Goal: Information Seeking & Learning: Learn about a topic

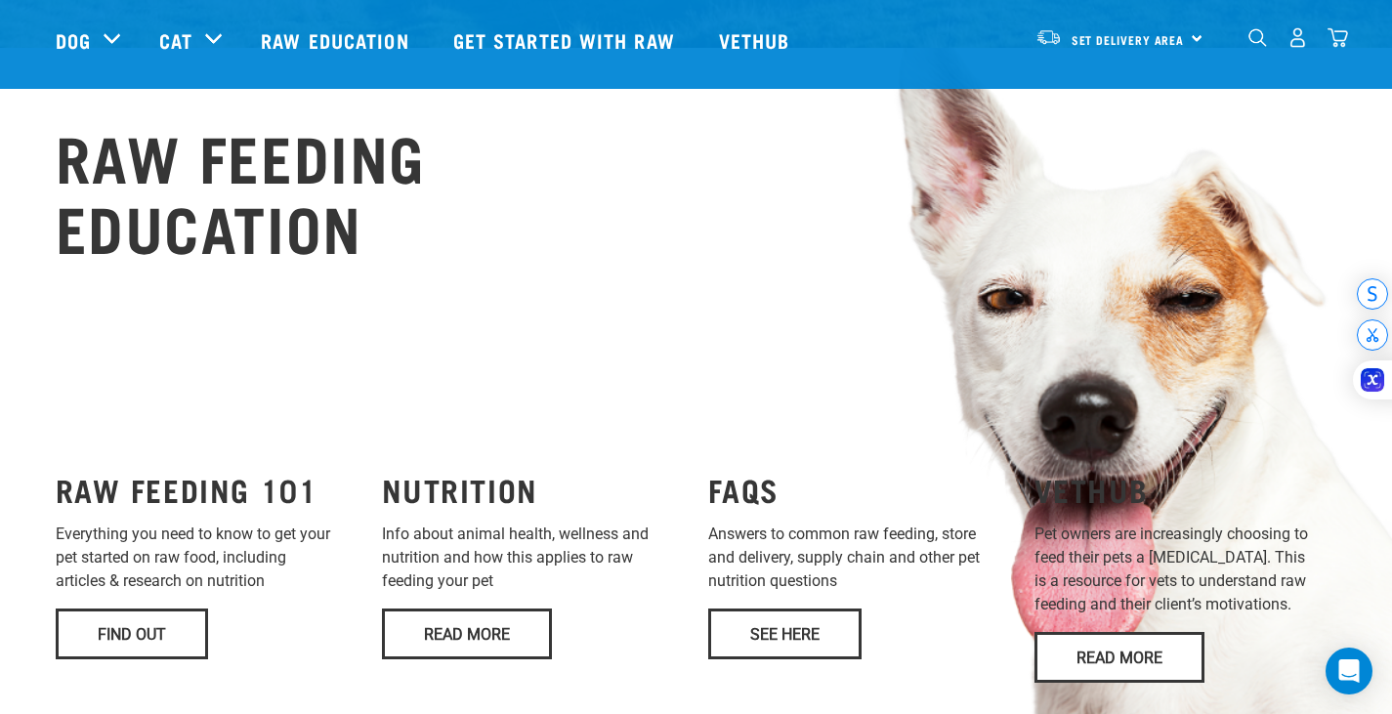
scroll to position [1368, 0]
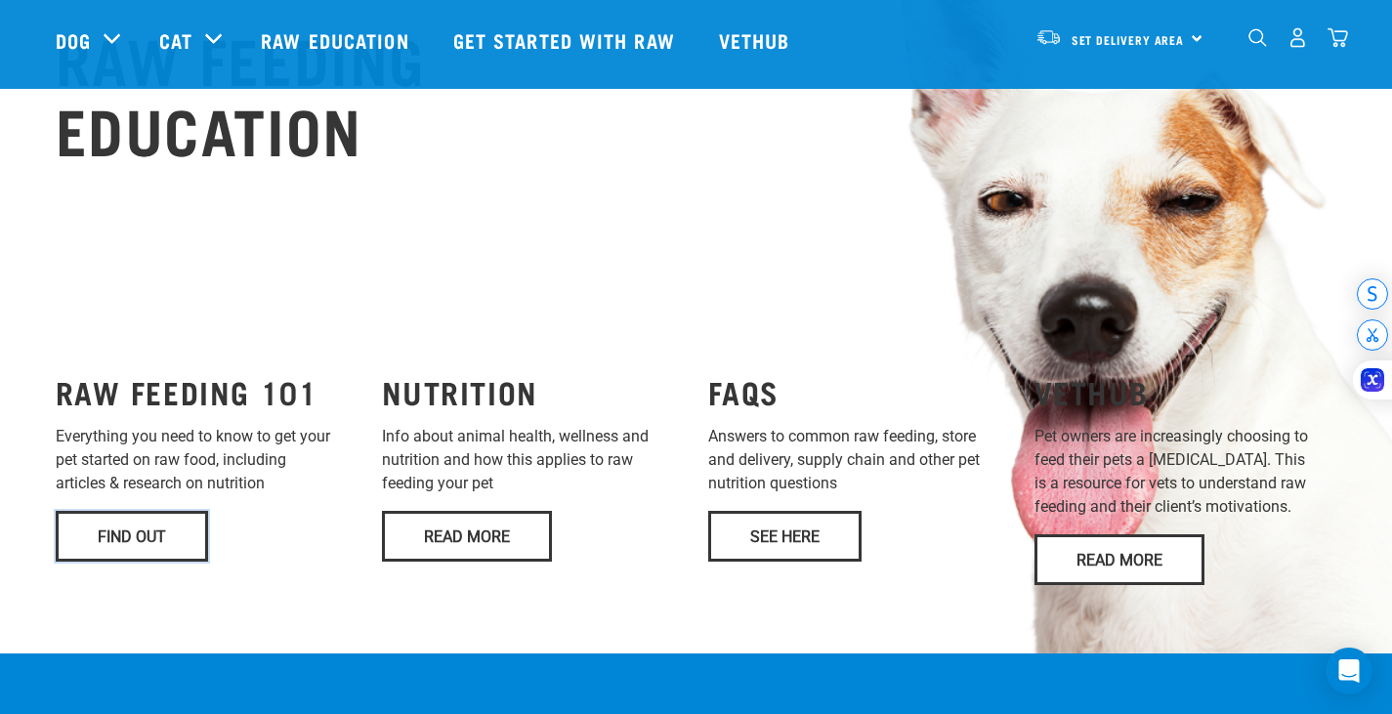
click at [136, 511] on link "Find Out" at bounding box center [132, 536] width 152 height 51
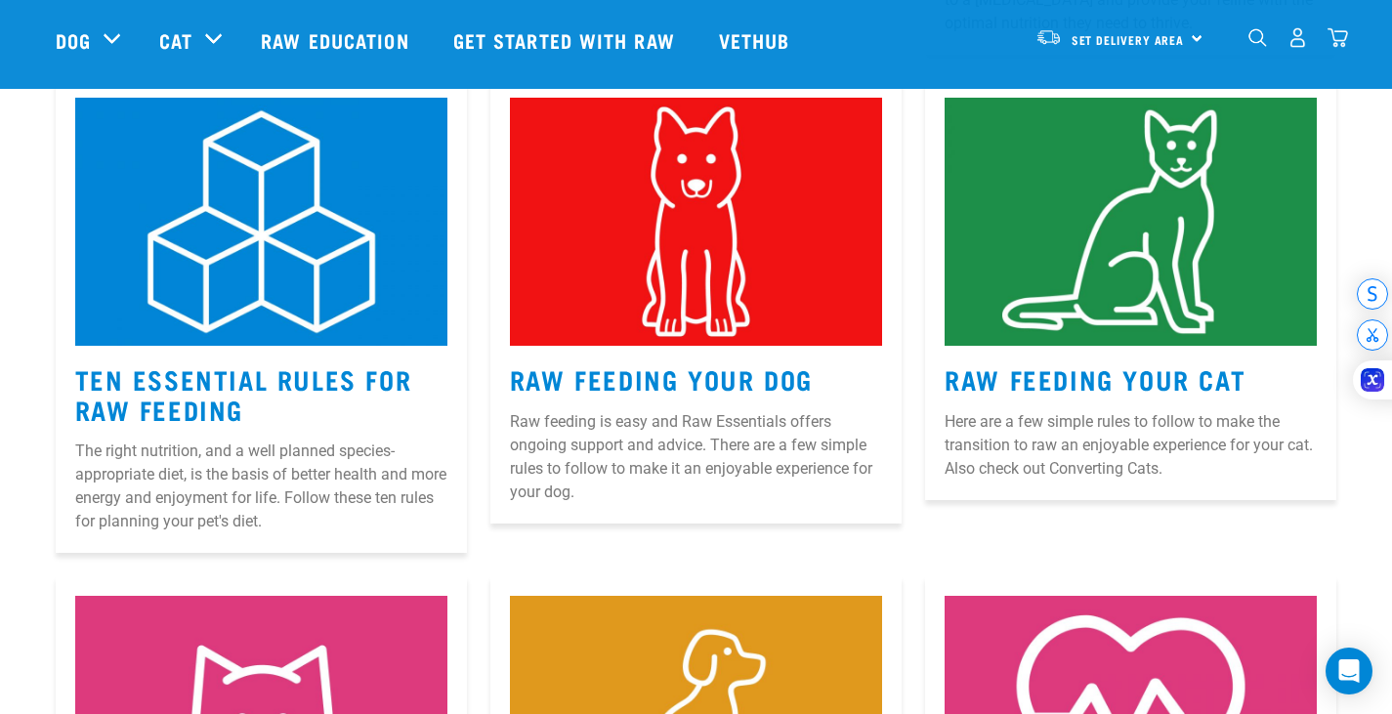
scroll to position [684, 0]
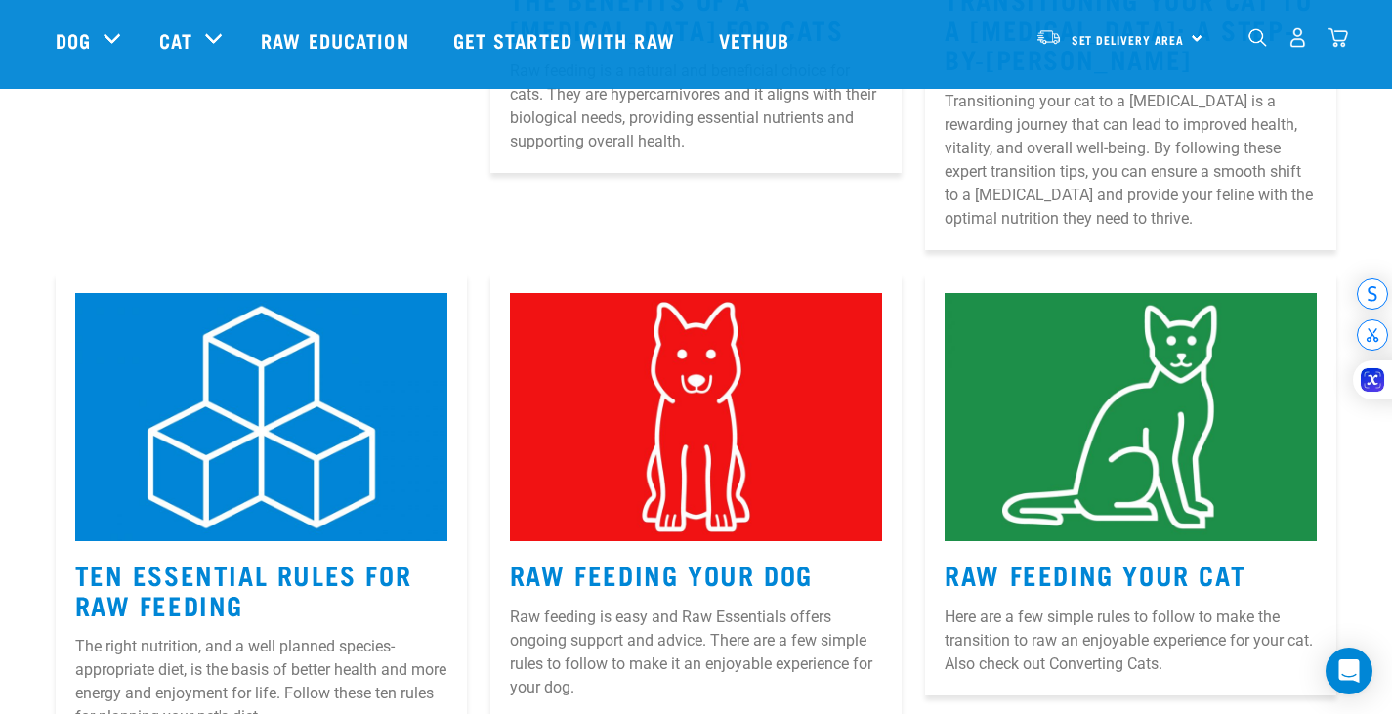
click at [309, 479] on img at bounding box center [261, 417] width 372 height 248
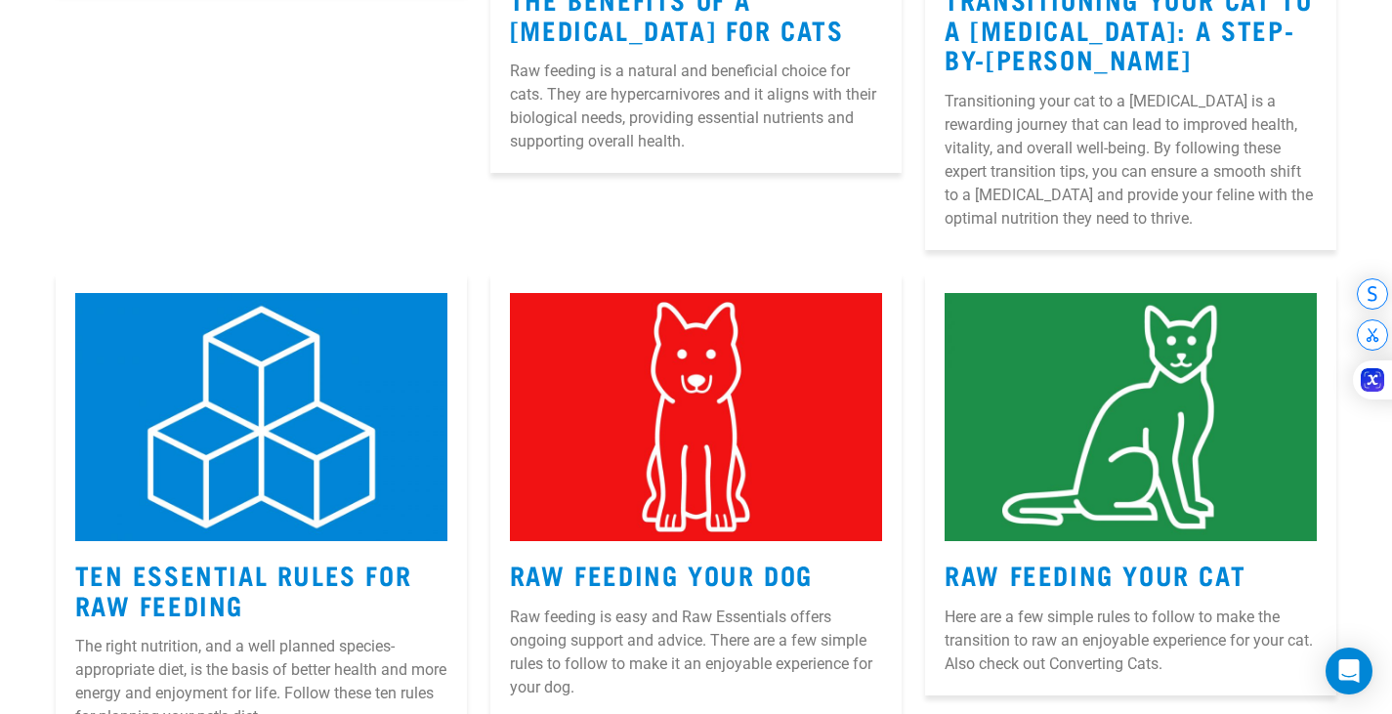
click at [695, 456] on img at bounding box center [696, 417] width 372 height 248
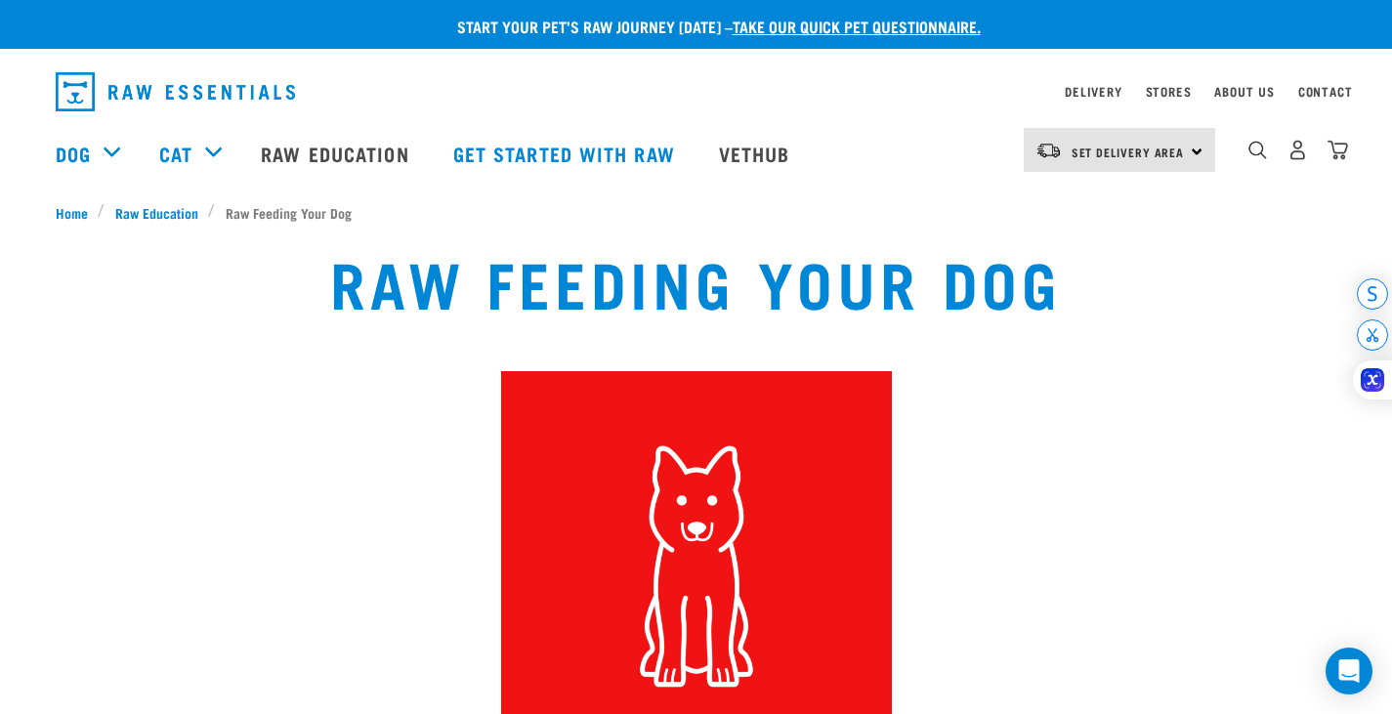
click at [506, 151] on link "Get started with Raw" at bounding box center [567, 153] width 266 height 78
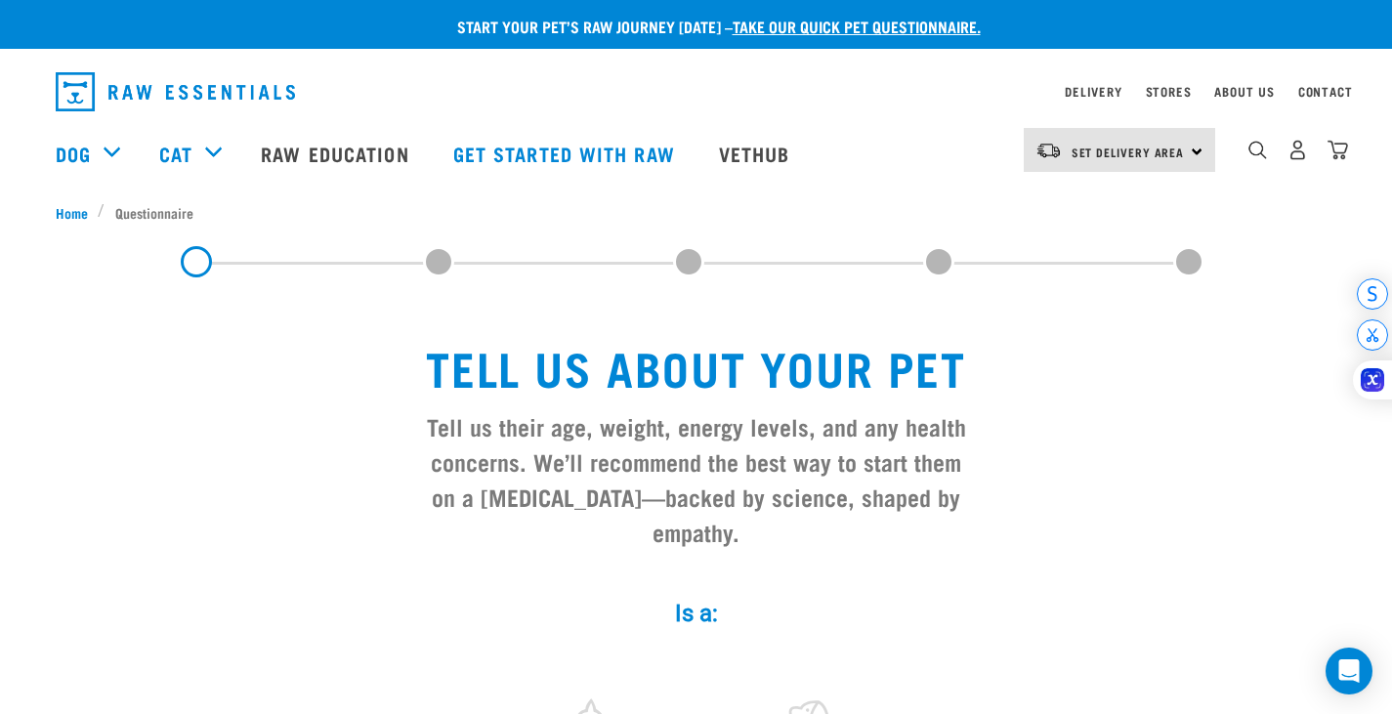
scroll to position [98, 0]
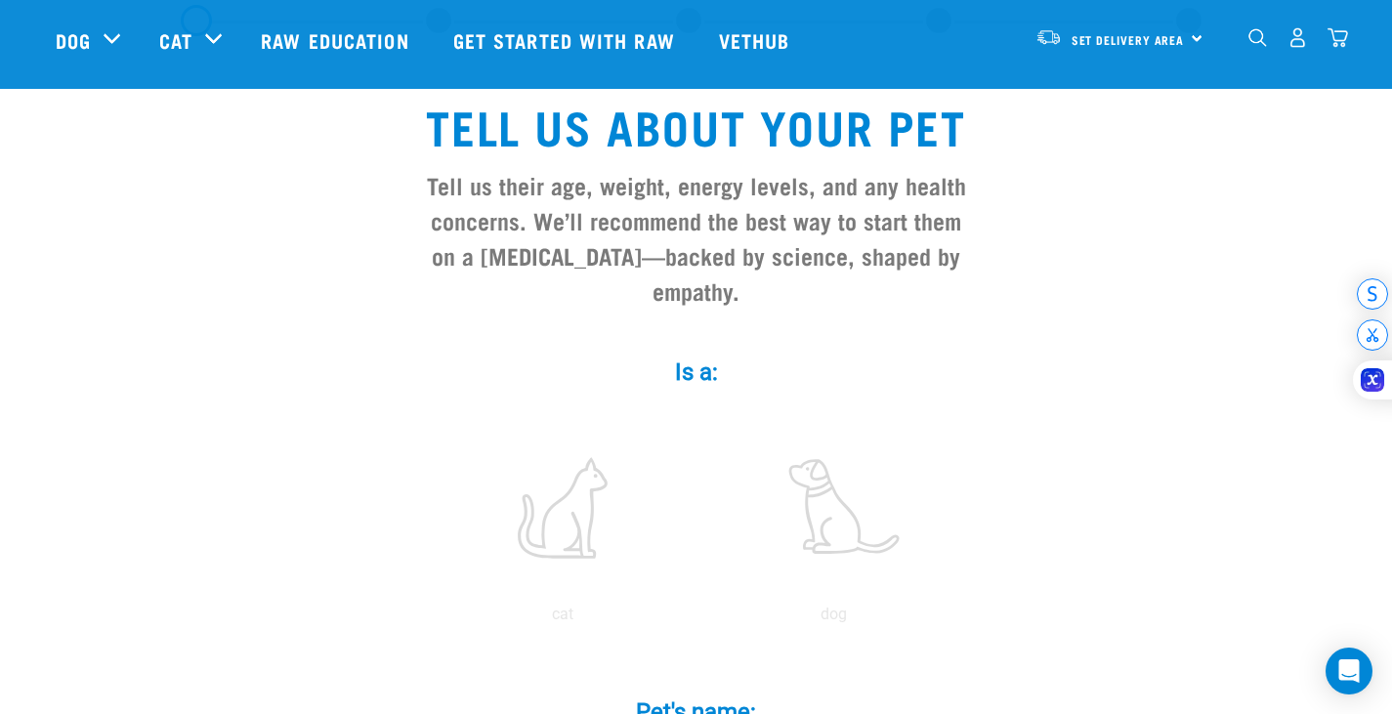
click at [845, 485] on label at bounding box center [834, 508] width 264 height 166
click at [698, 619] on input "radio" at bounding box center [698, 619] width 0 height 0
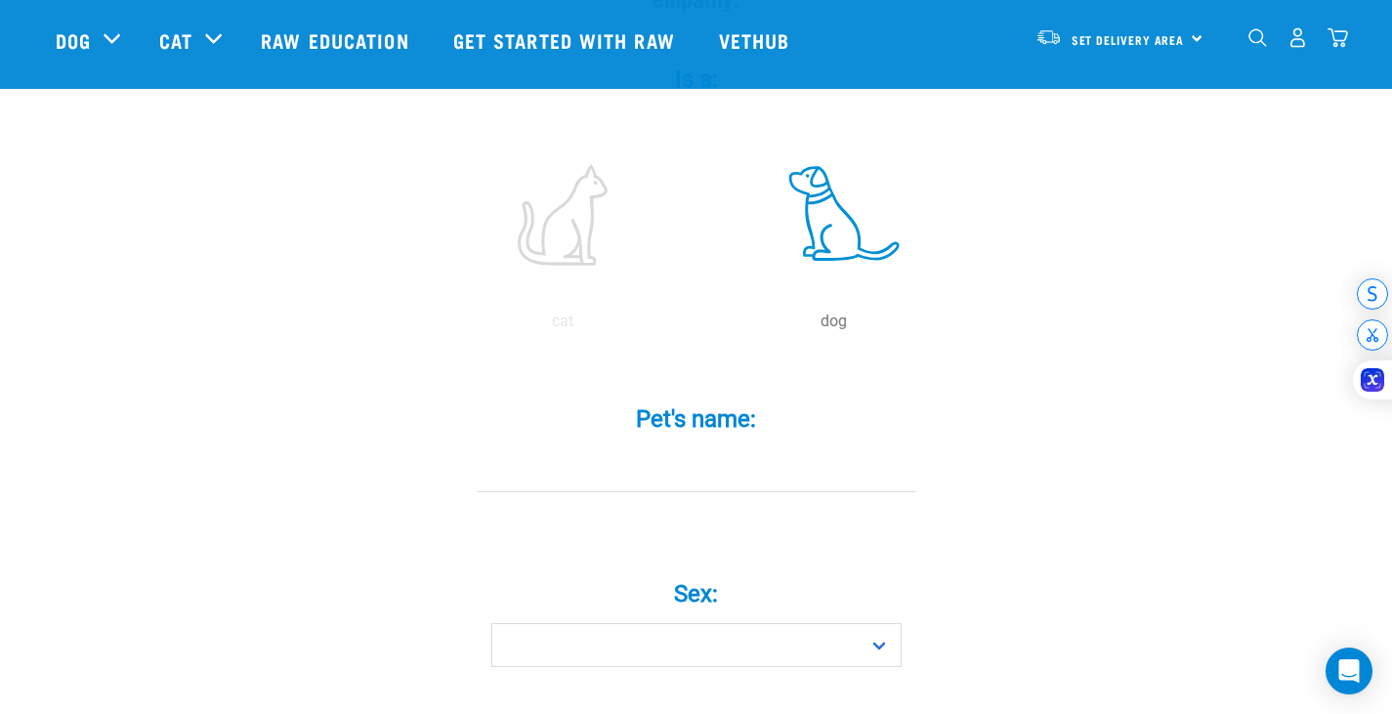
scroll to position [586, 0]
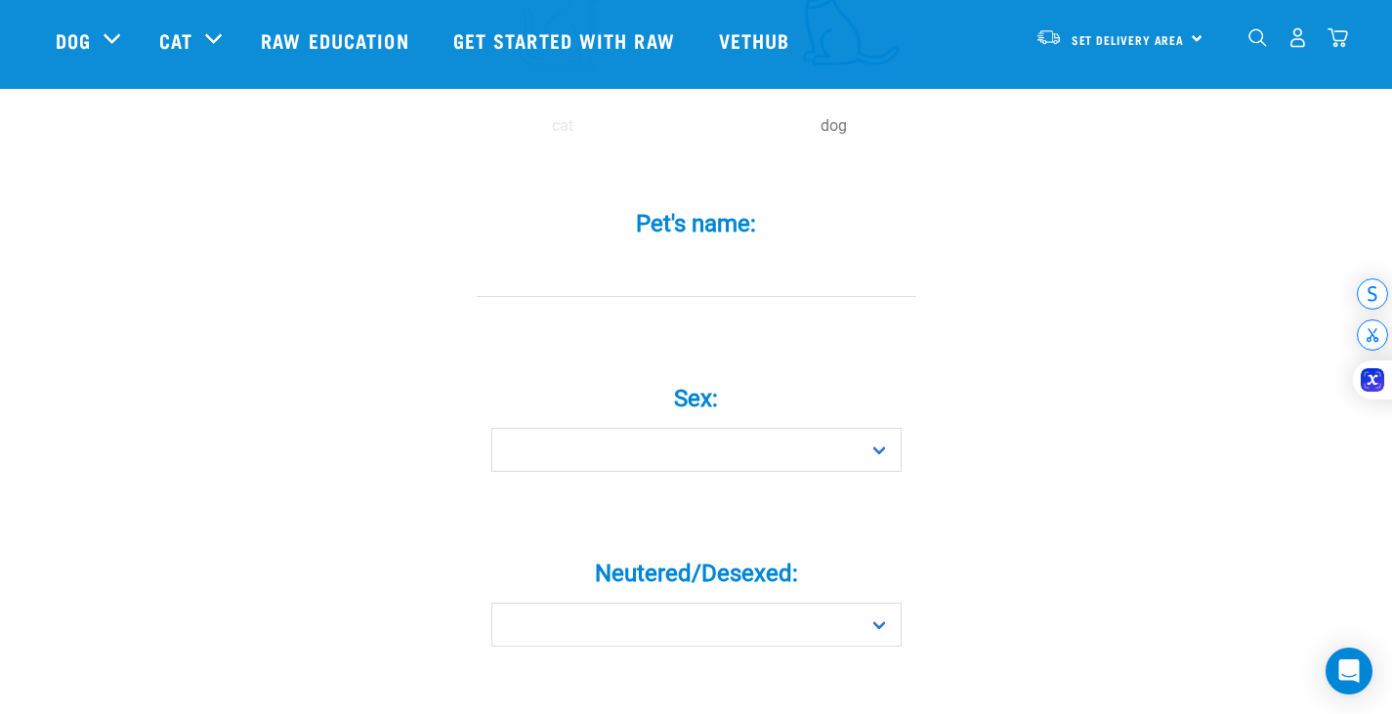
click at [700, 253] on input "Pet's name: *" at bounding box center [697, 275] width 440 height 44
type input "meredith"
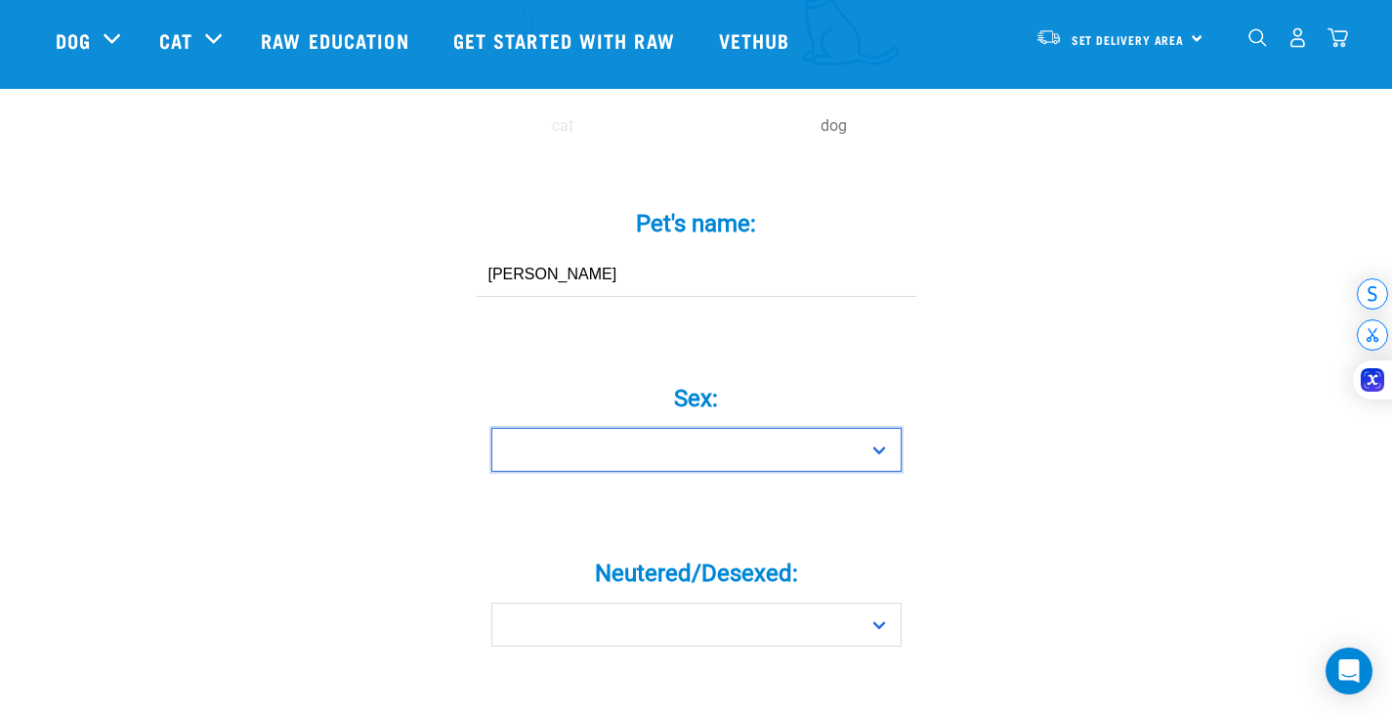
click at [669, 428] on select "Boy Girl" at bounding box center [696, 450] width 410 height 44
select select "girl"
click at [491, 428] on select "Boy Girl" at bounding box center [696, 450] width 410 height 44
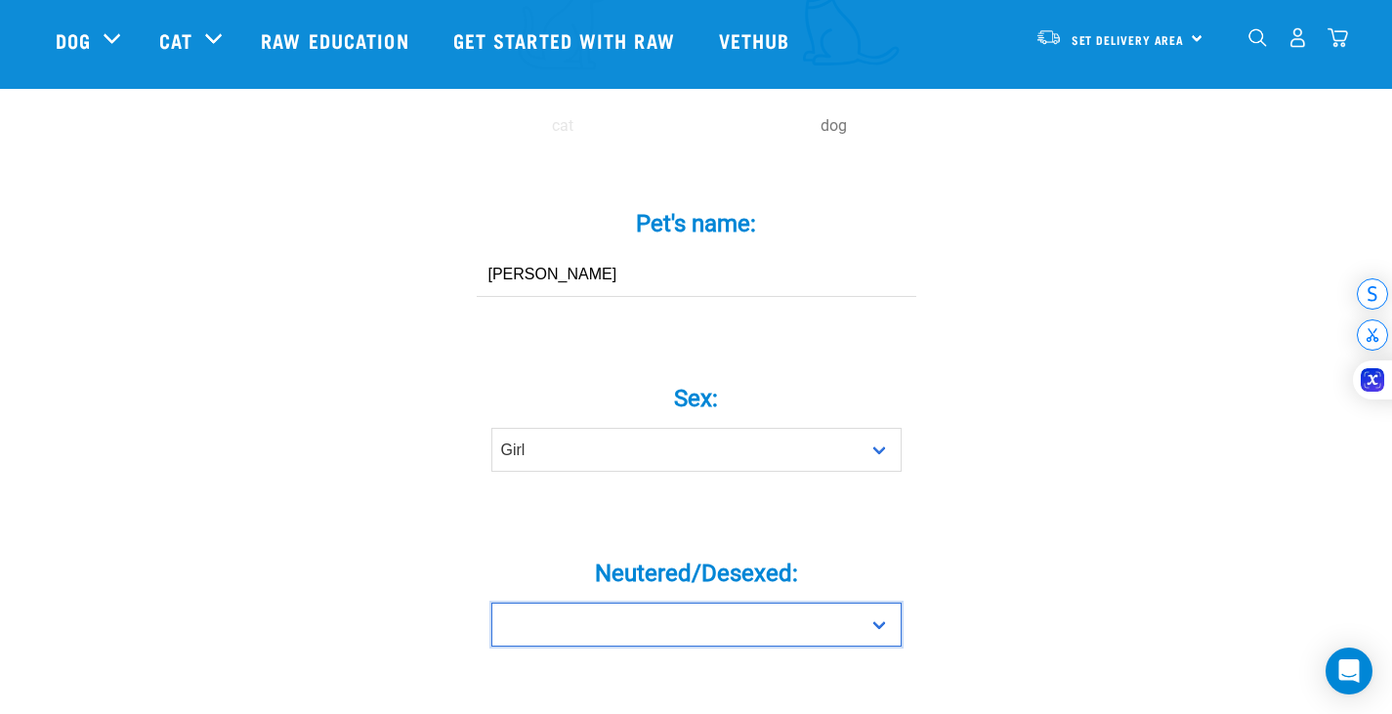
click at [623, 603] on select "Yes No" at bounding box center [696, 625] width 410 height 44
select select "yes"
click at [491, 603] on select "Yes No" at bounding box center [696, 625] width 410 height 44
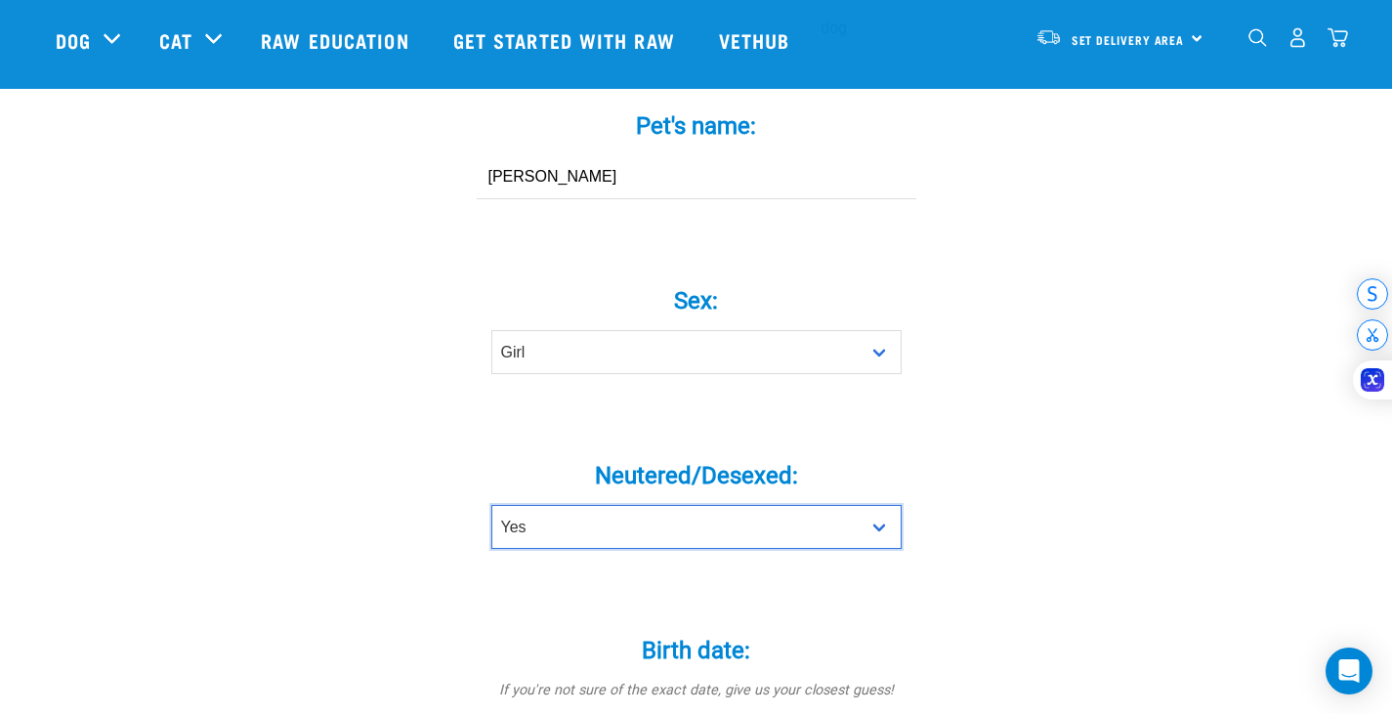
scroll to position [781, 0]
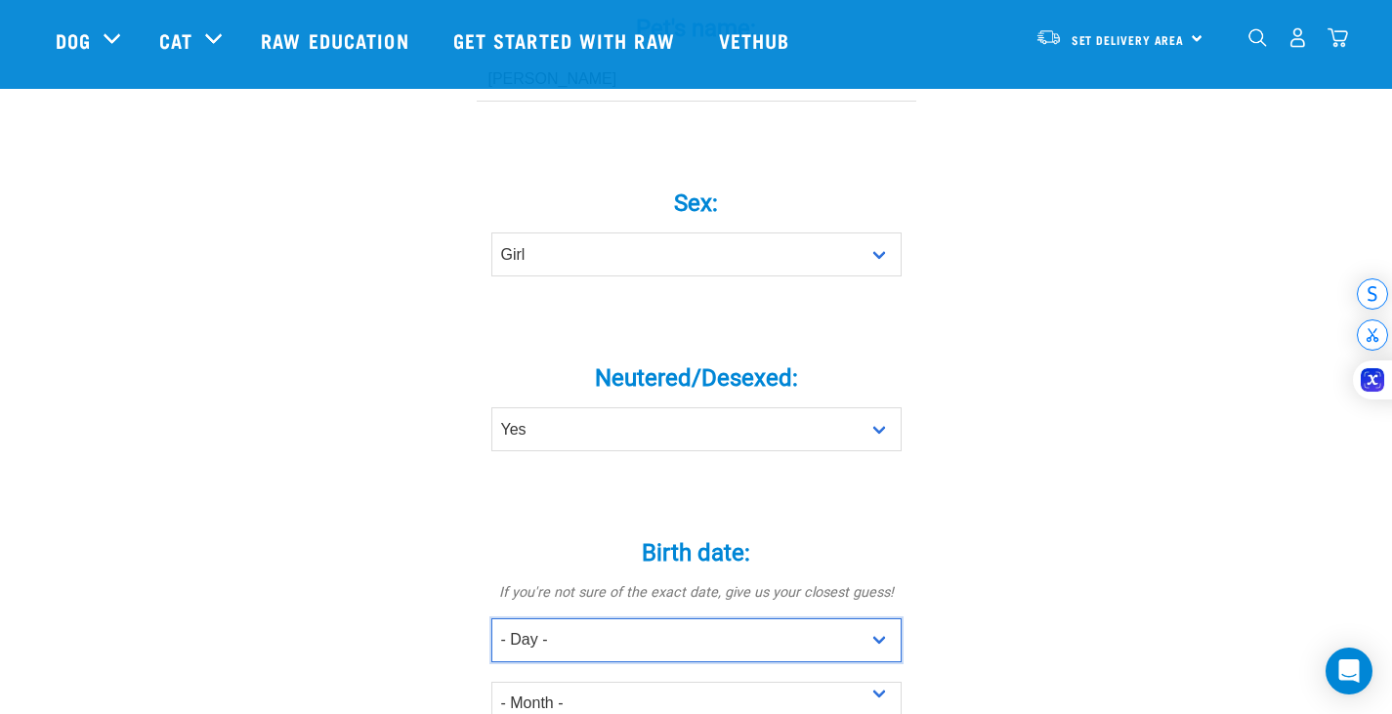
click at [689, 618] on select "- Day - 1 2 3 4 5 6 7 8 9 10 11 12 13 14 15 16 17 18 19 20 21 22 23 24 25 26 27" at bounding box center [696, 640] width 410 height 44
select select "24"
click at [491, 618] on select "- Day - 1 2 3 4 5 6 7 8 9 10 11 12 13 14 15 16 17 18 19 20 21 22 23 24 25 26 27" at bounding box center [696, 640] width 410 height 44
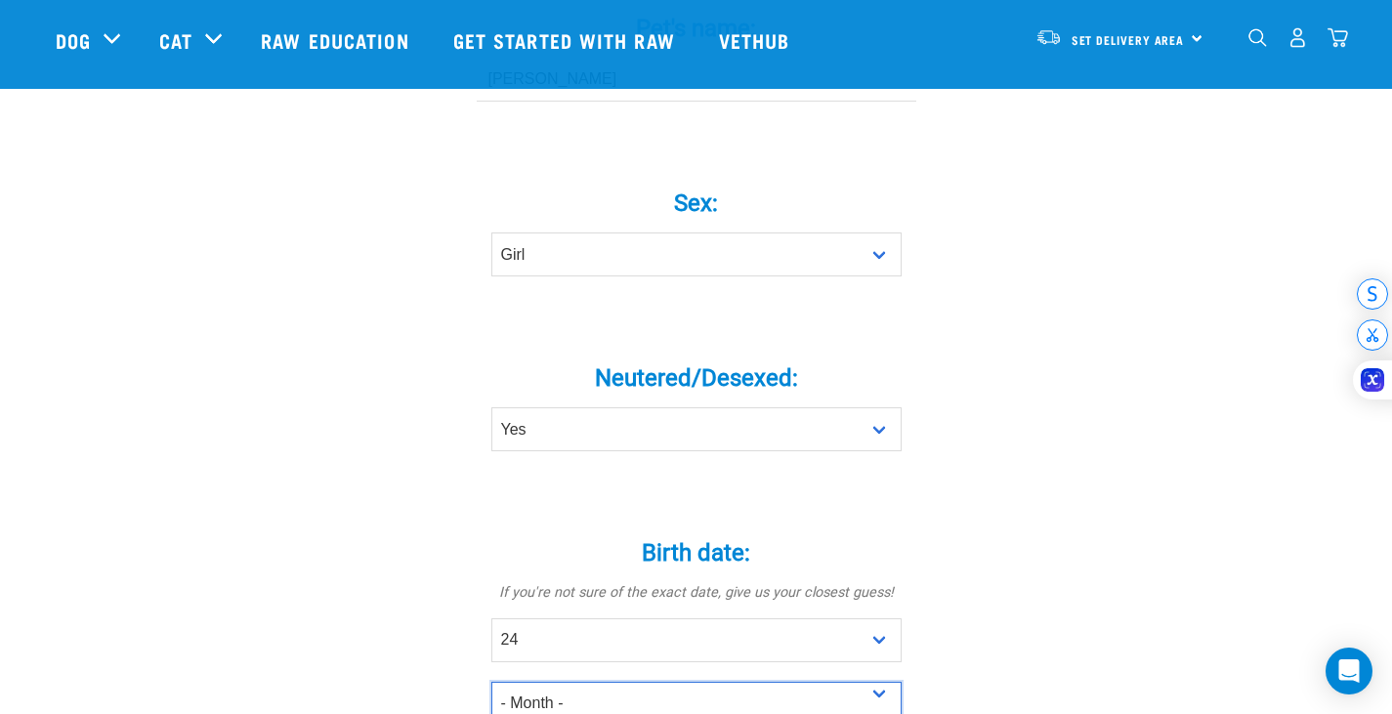
click at [578, 682] on select "- Month - January February March April May June July August September October N…" at bounding box center [696, 704] width 410 height 44
select select "October"
click at [491, 682] on select "- Month - January February March April May June July August September October N…" at bounding box center [696, 704] width 410 height 44
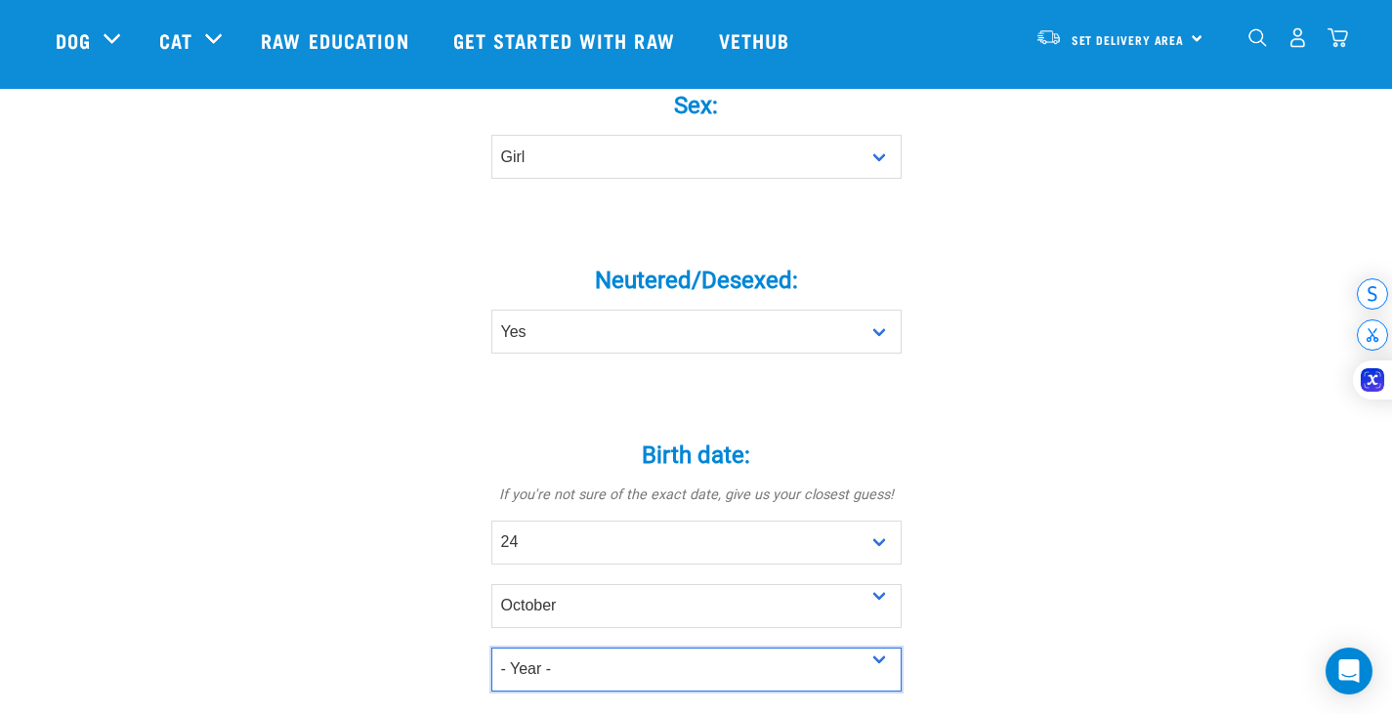
click at [630, 648] on select "- Year - 2025 2024 2023 2022 2021 2020 2019 2018 2017 2016 2015 2014 2013 2012" at bounding box center [696, 670] width 410 height 44
select select "2024"
click at [491, 648] on select "- Year - 2025 2024 2023 2022 2021 2020 2019 2018 2017 2016 2015 2014 2013 2012" at bounding box center [696, 670] width 410 height 44
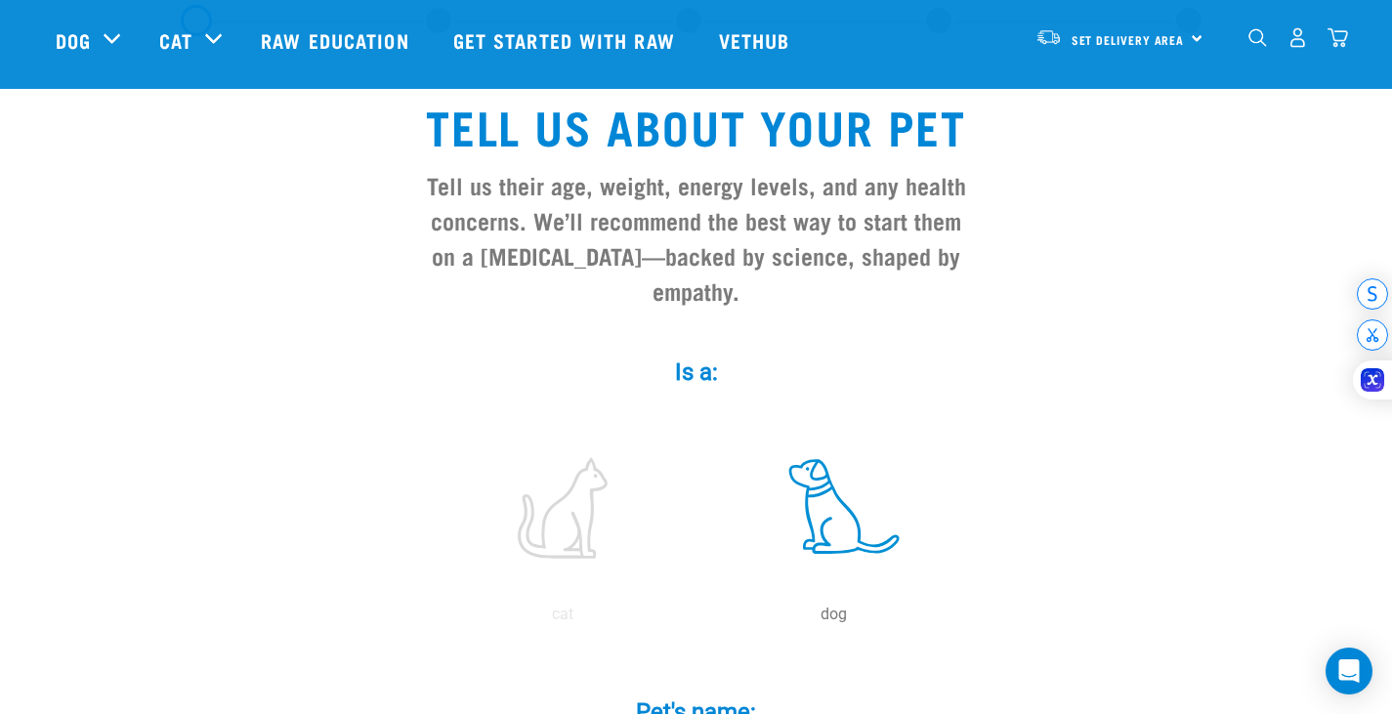
scroll to position [0, 0]
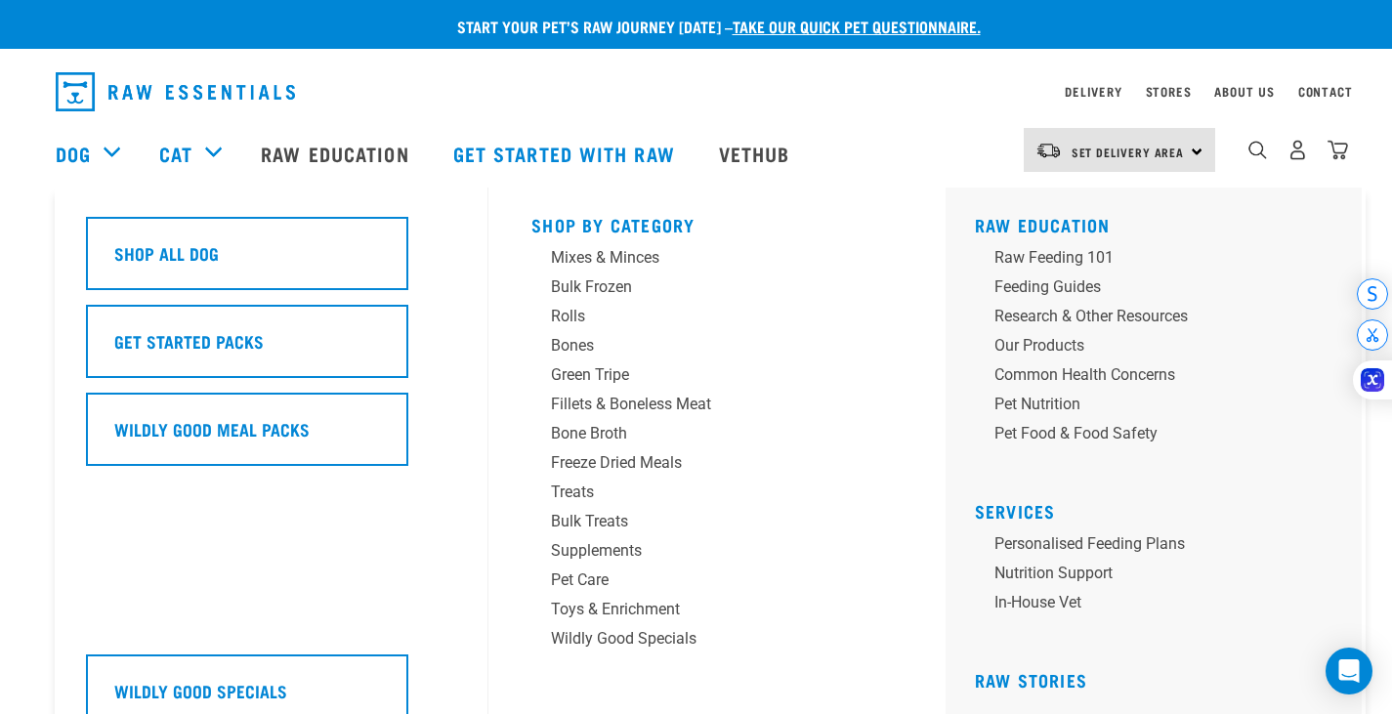
click at [69, 156] on link "Dog" at bounding box center [73, 153] width 35 height 29
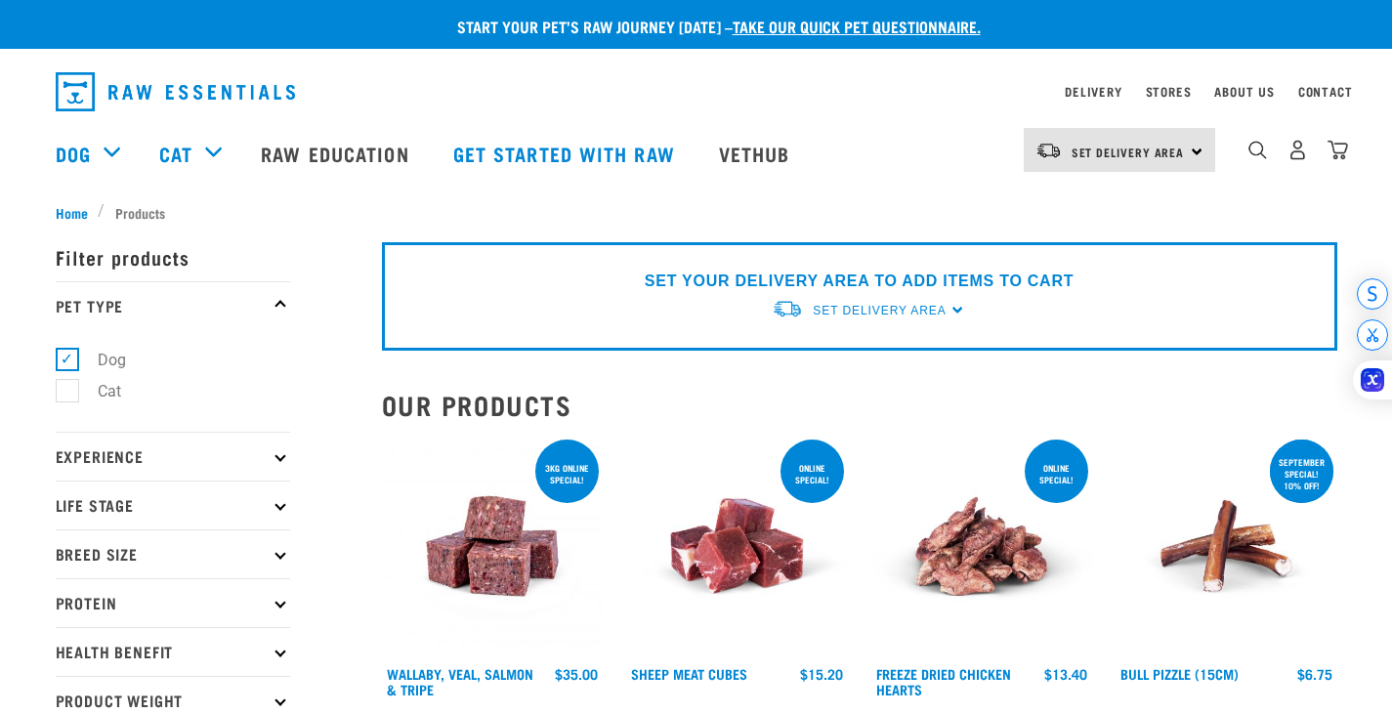
click at [113, 155] on div "Dog" at bounding box center [98, 153] width 84 height 78
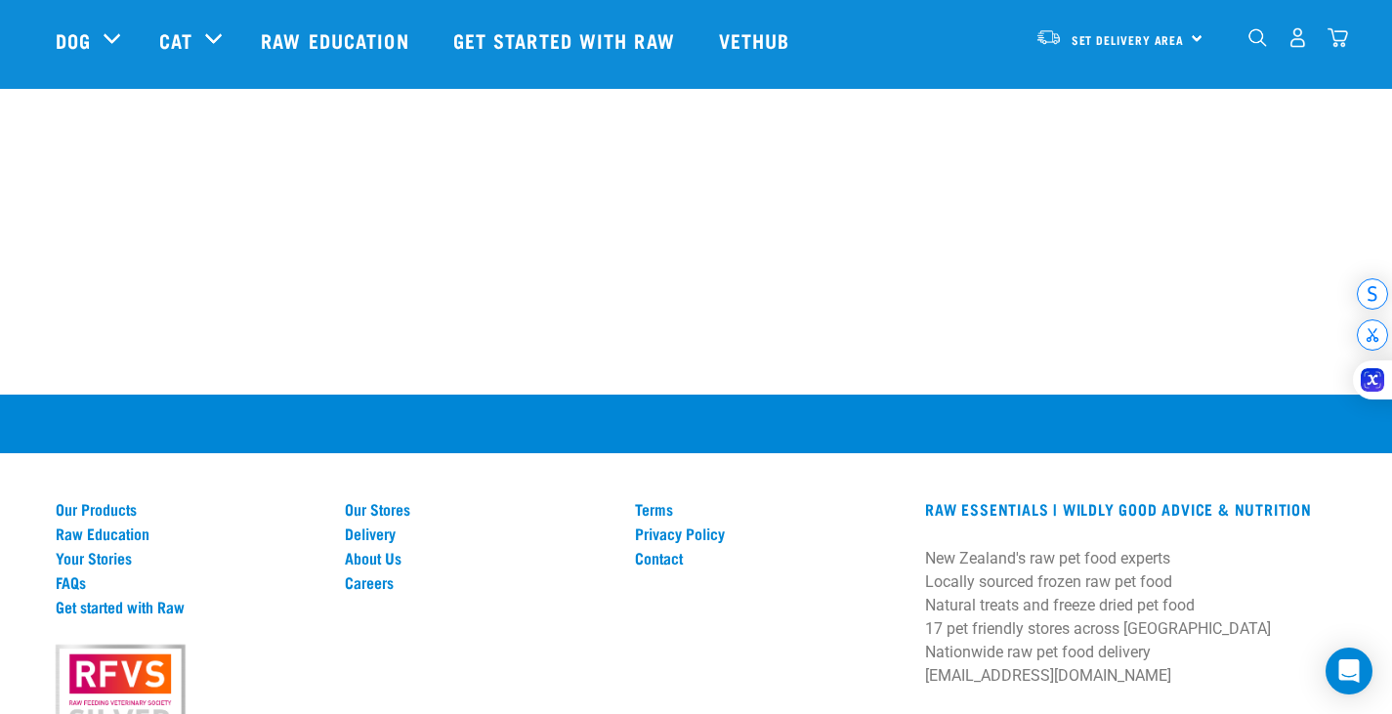
scroll to position [977, 0]
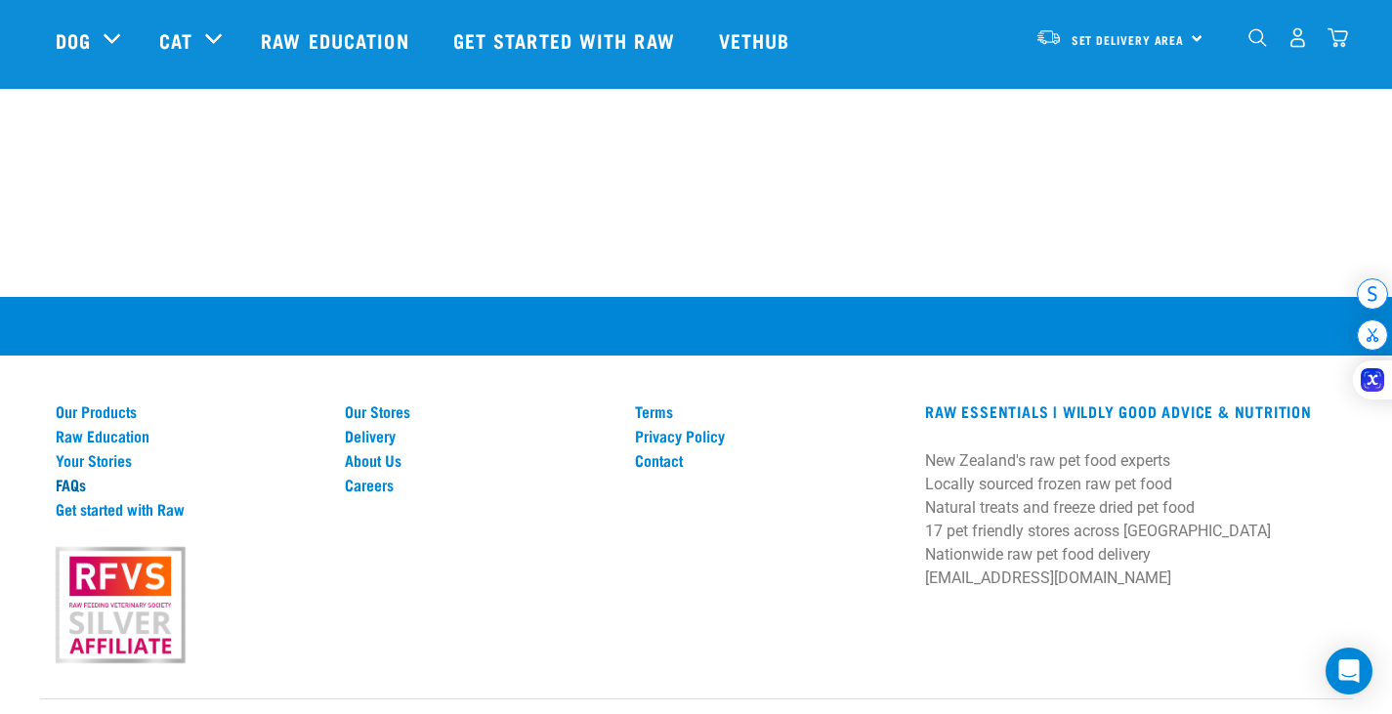
click at [62, 486] on link "FAQs" at bounding box center [189, 485] width 267 height 18
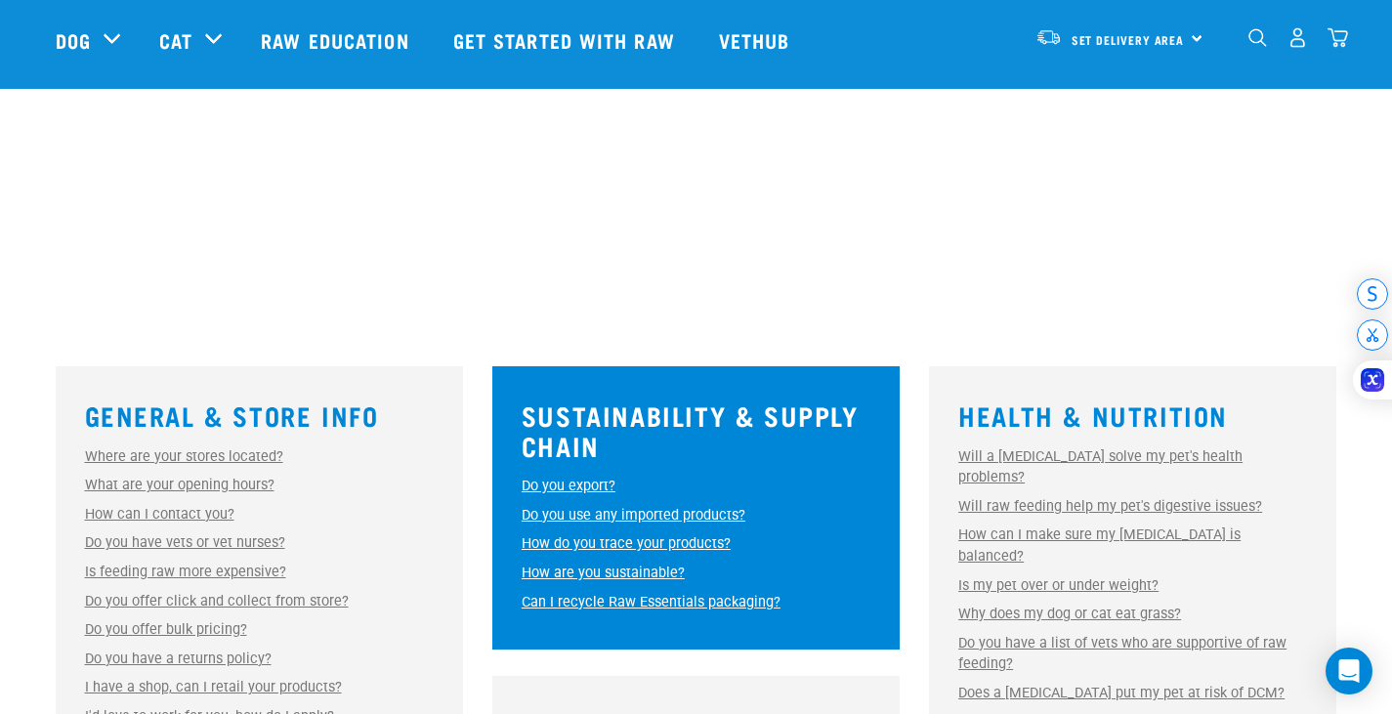
scroll to position [391, 0]
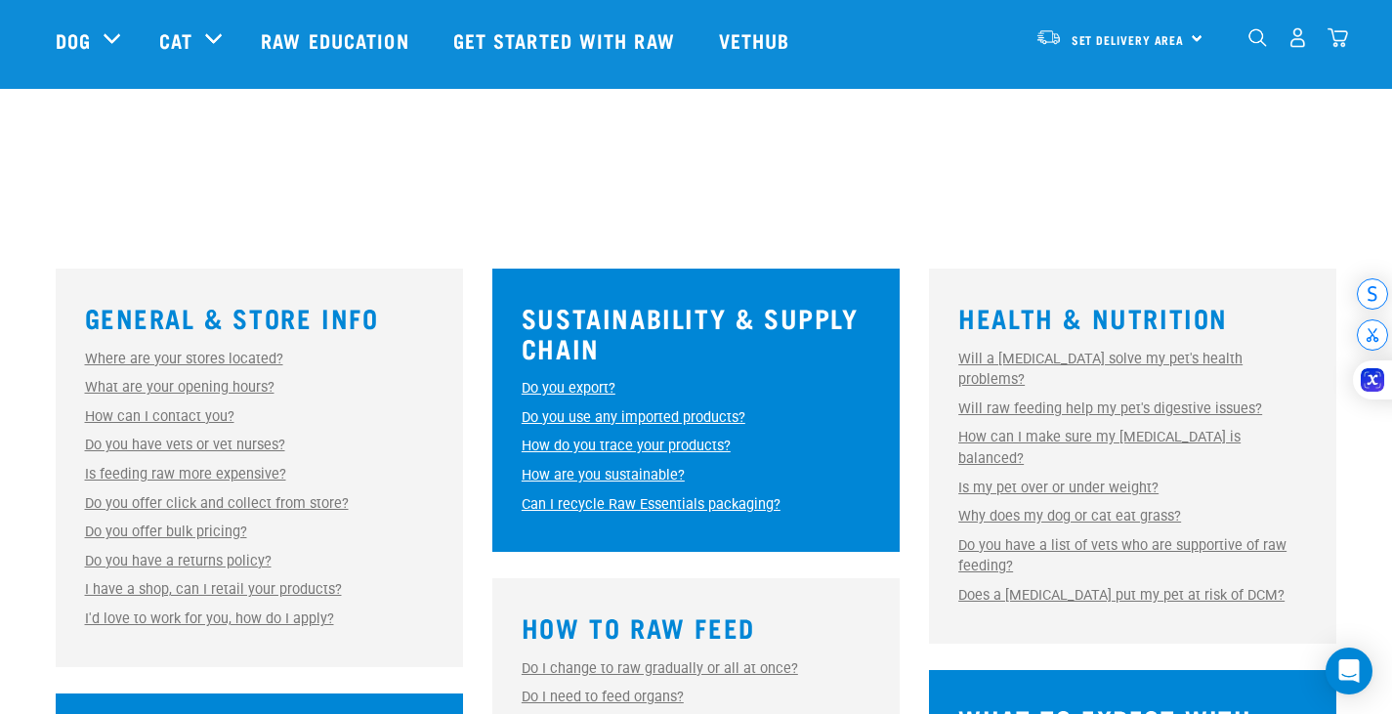
click at [1124, 356] on link "Will a raw diet solve my pet's health problems?" at bounding box center [1100, 370] width 284 height 38
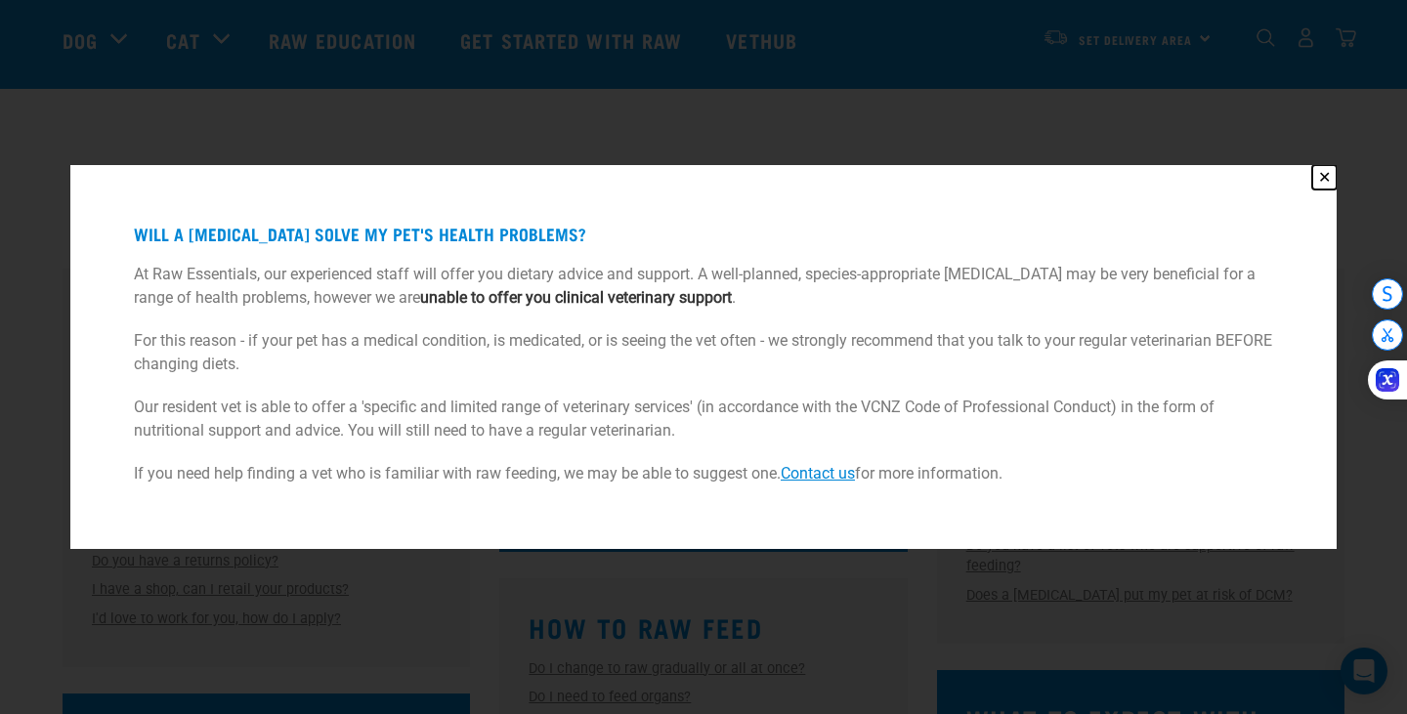
click at [1324, 177] on button "✕" at bounding box center [1324, 177] width 24 height 24
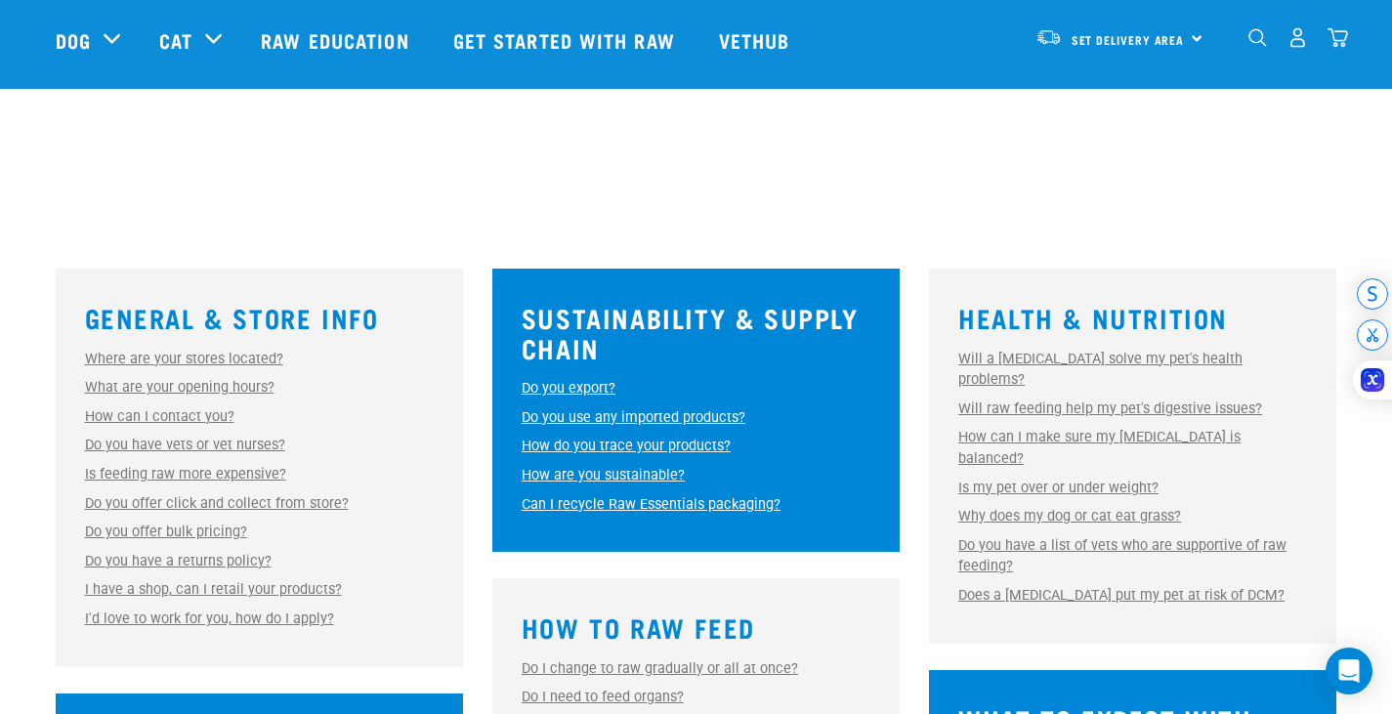
click at [1084, 401] on link "Will raw feeding help my pet's digestive issues?" at bounding box center [1110, 409] width 304 height 17
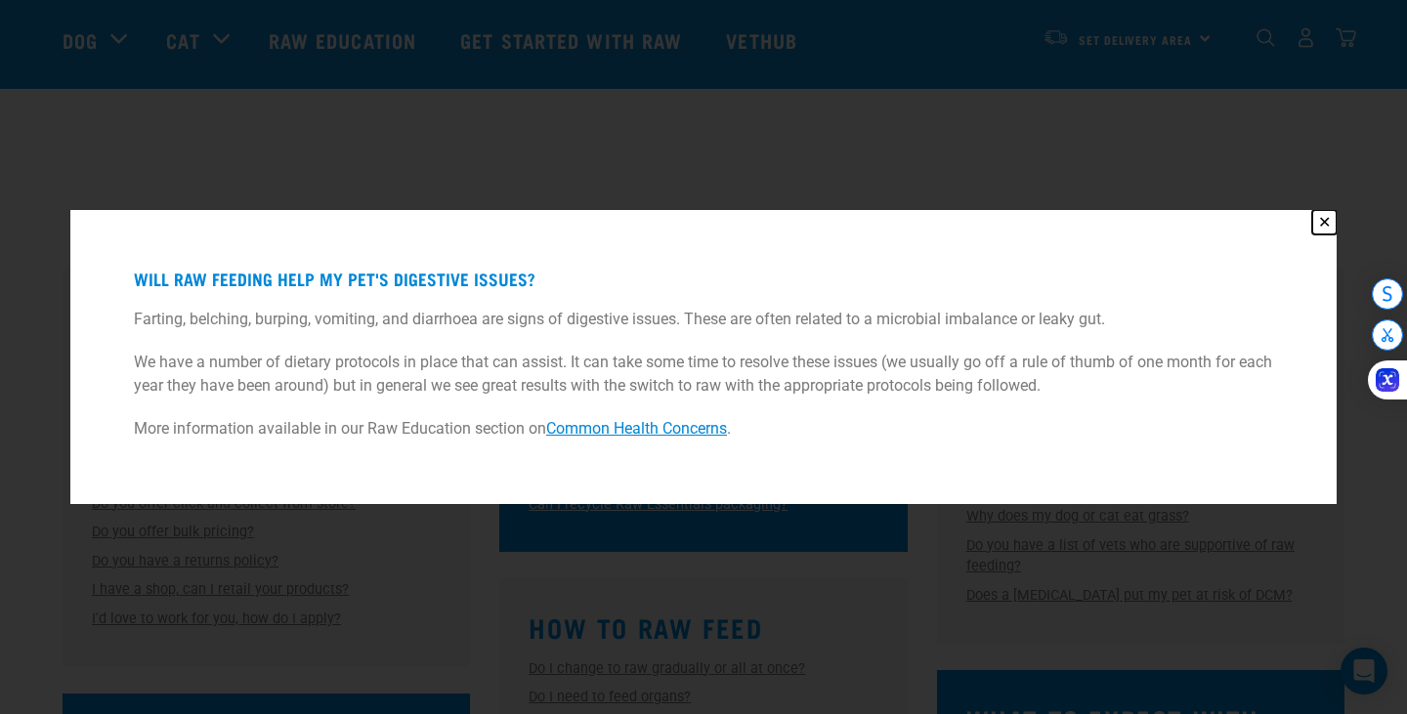
click at [1325, 221] on button "✕" at bounding box center [1324, 222] width 24 height 24
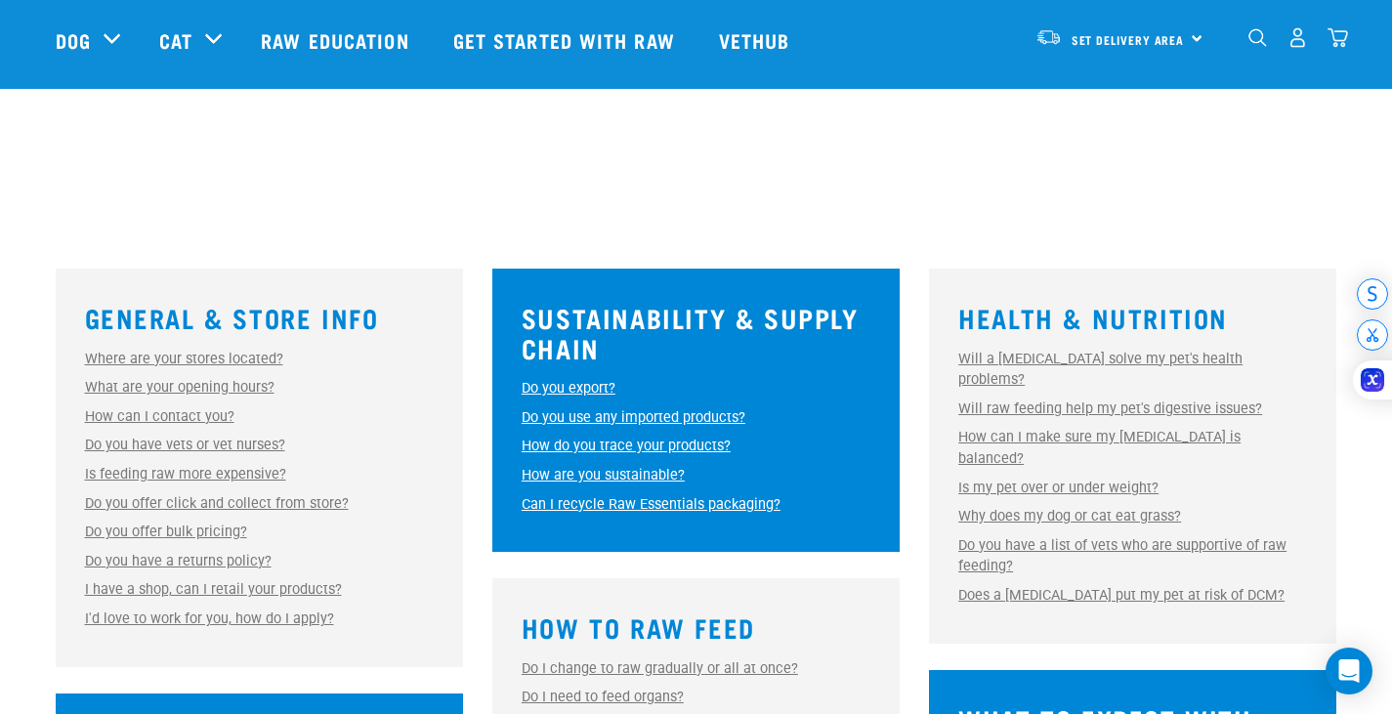
click at [1136, 429] on link "How can I make sure my raw diet is balanced?" at bounding box center [1099, 448] width 282 height 38
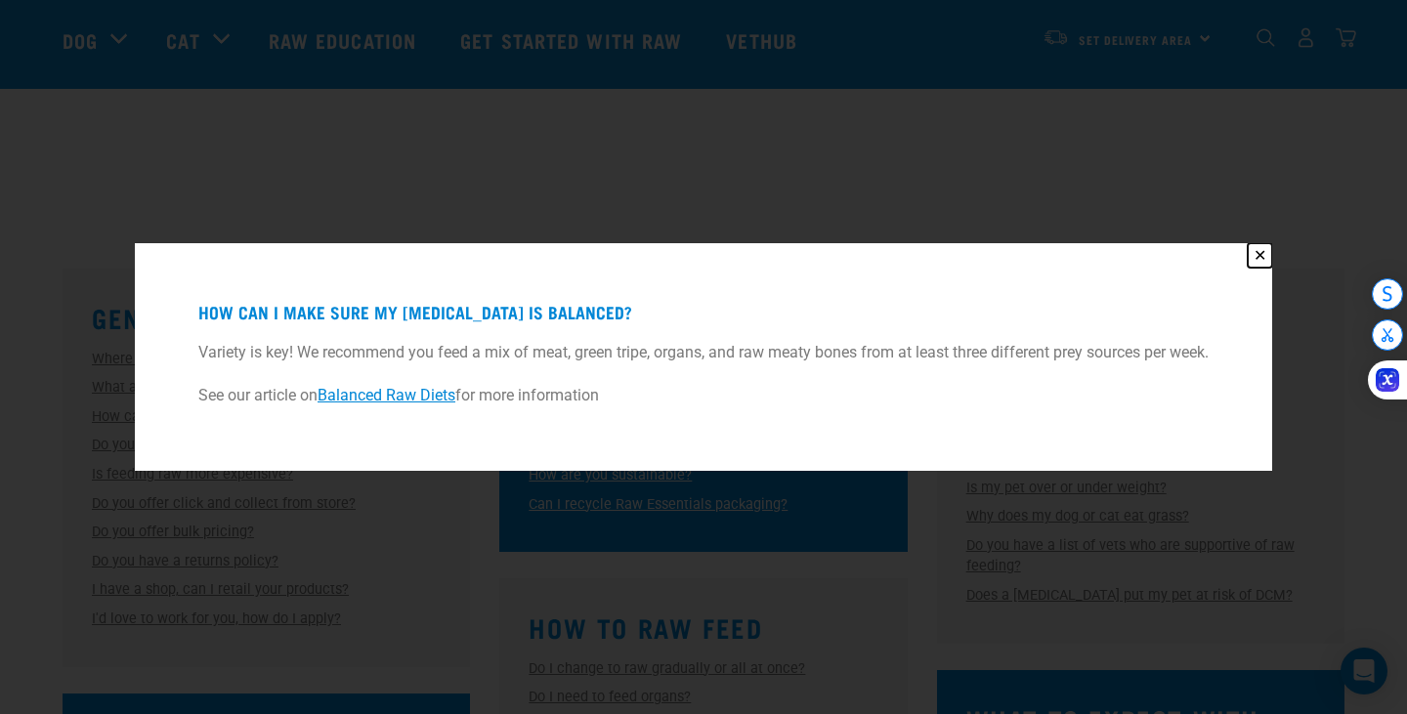
click at [1264, 251] on button "✕" at bounding box center [1259, 255] width 24 height 24
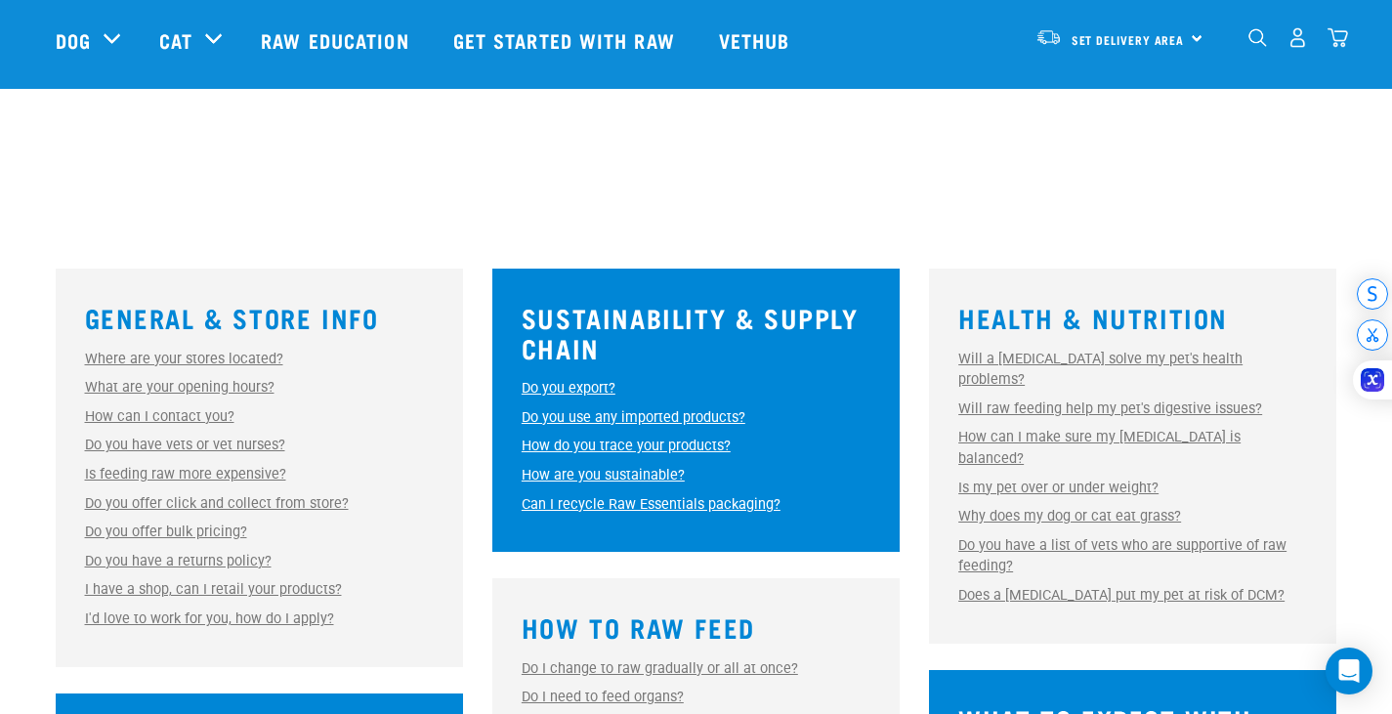
click at [1113, 480] on link "Is my pet over or under weight?" at bounding box center [1058, 488] width 200 height 17
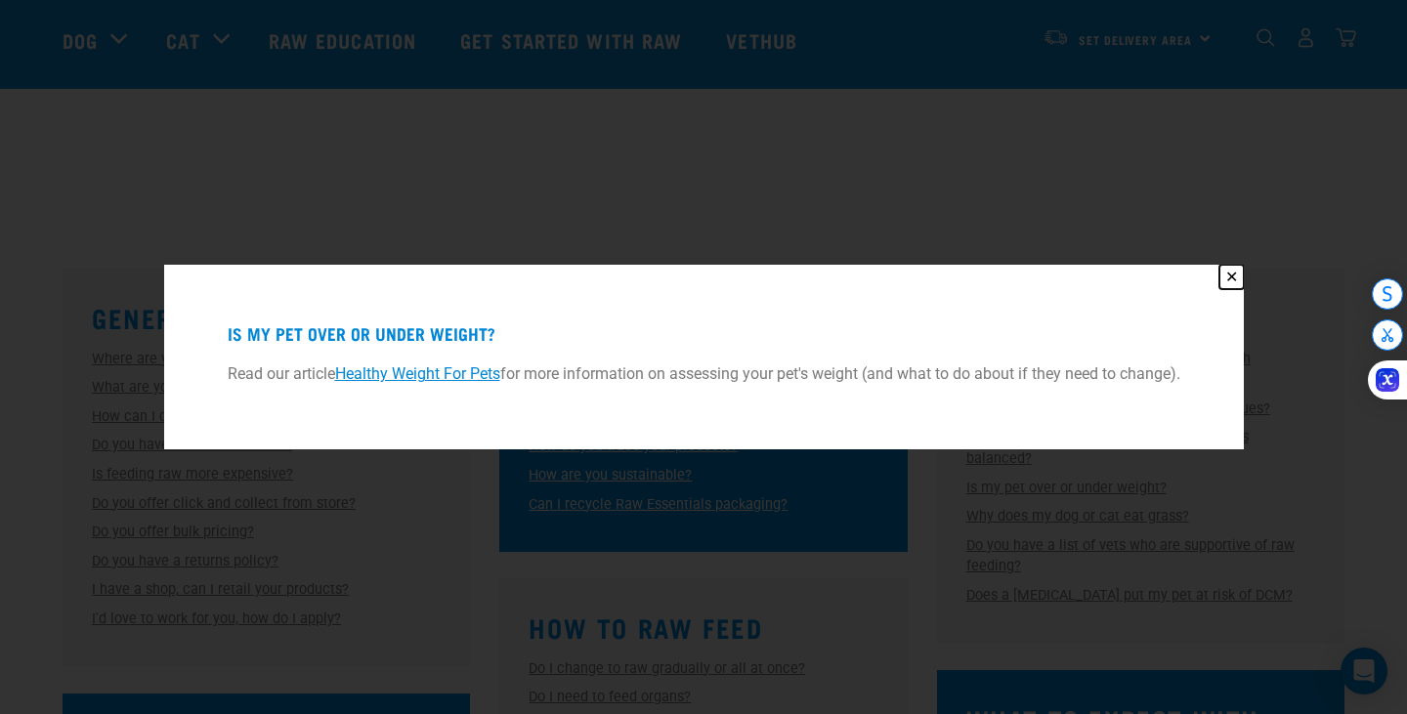
click at [1237, 275] on button "✕" at bounding box center [1231, 277] width 24 height 24
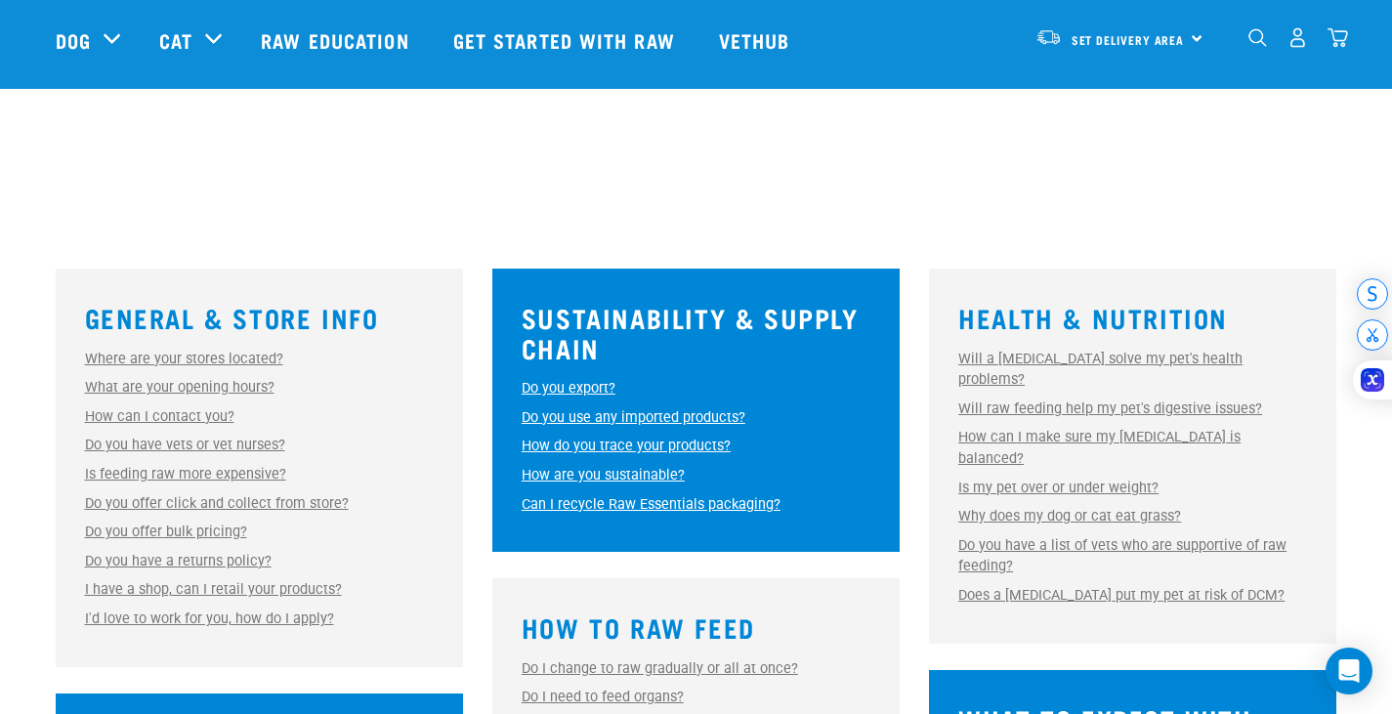
click at [1112, 508] on link "Why does my dog or cat eat grass?" at bounding box center [1069, 516] width 223 height 17
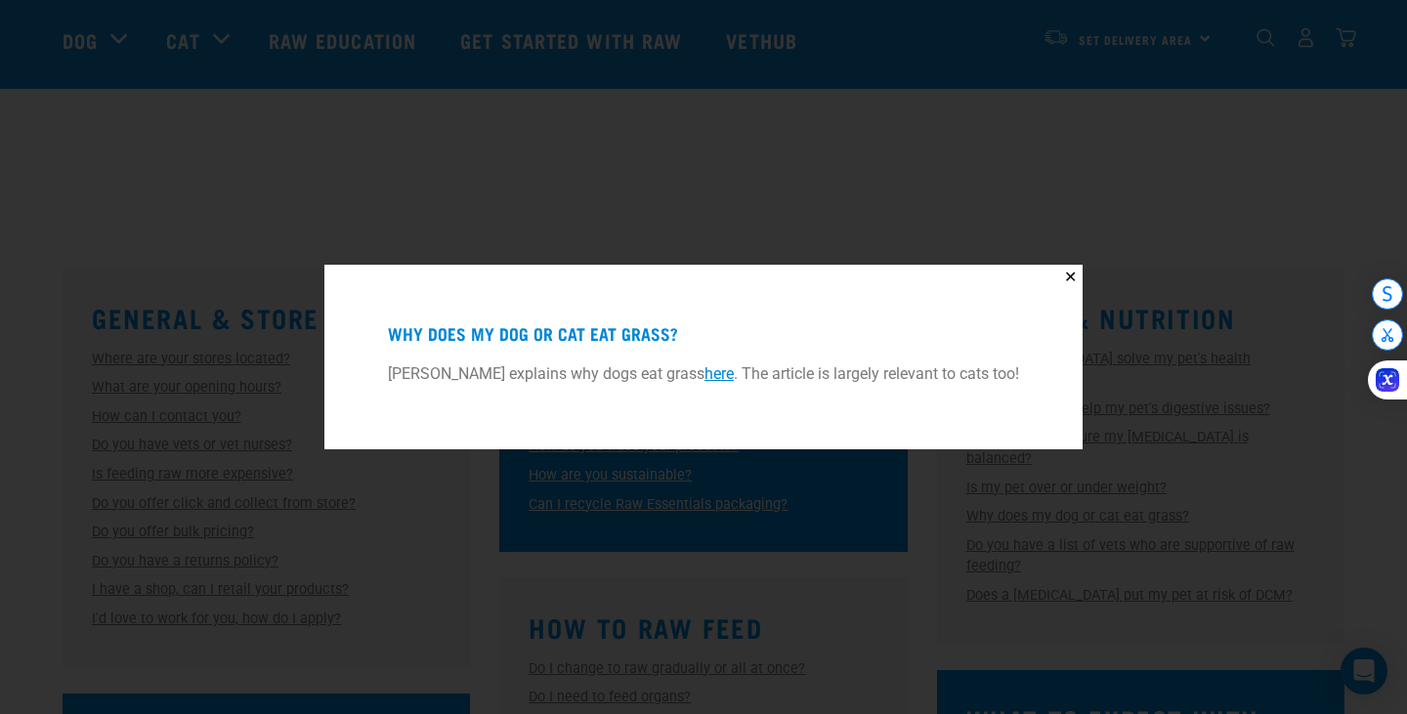
click at [723, 377] on link "here" at bounding box center [718, 373] width 29 height 19
click at [1074, 276] on button "✕" at bounding box center [1070, 277] width 24 height 24
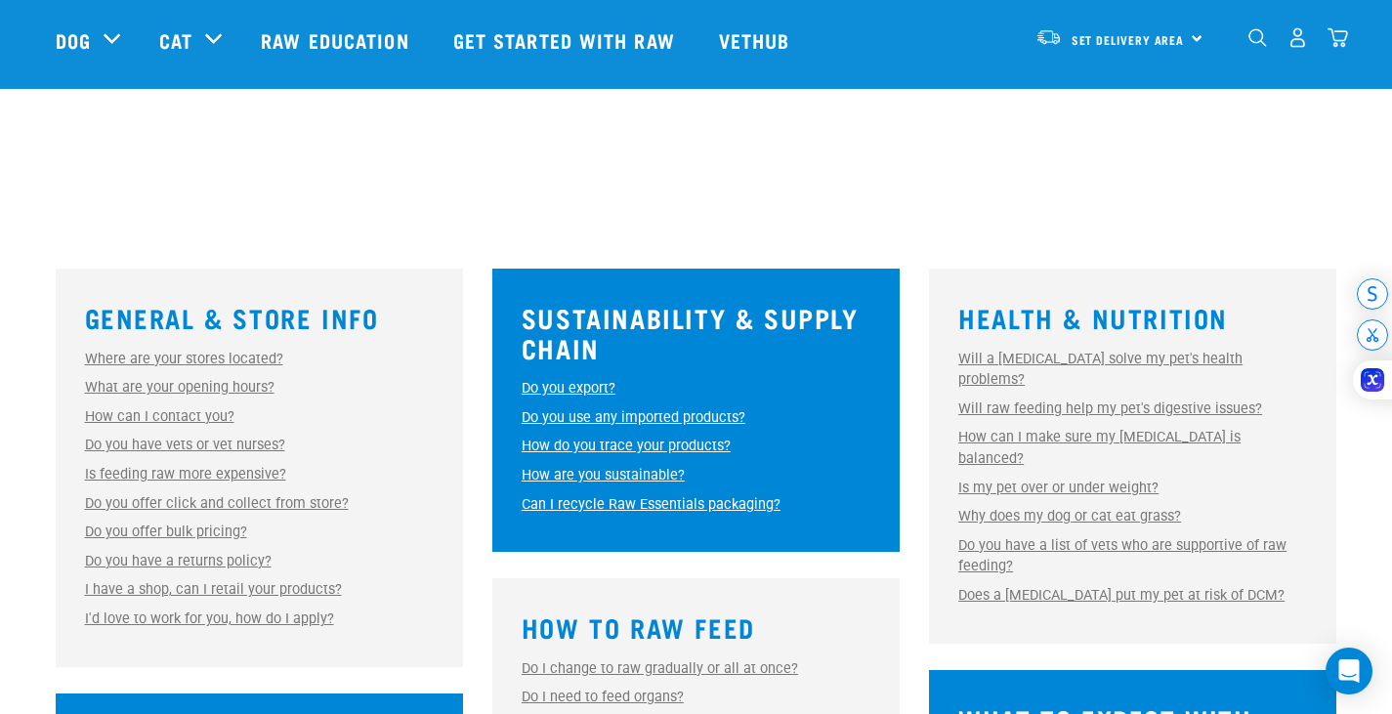
click at [1094, 537] on link "Do you have a list of vets who are supportive of raw feeding?" at bounding box center [1122, 556] width 328 height 38
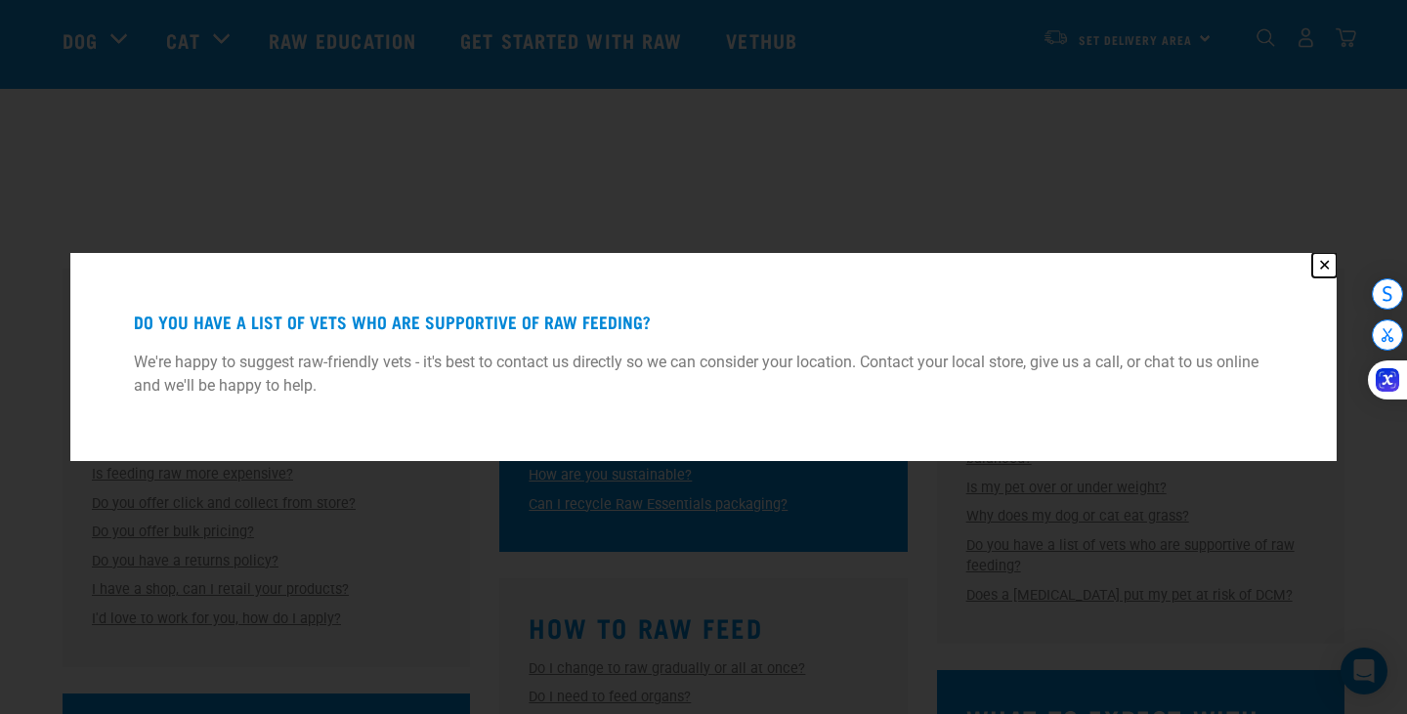
click at [1319, 265] on button "✕" at bounding box center [1324, 265] width 24 height 24
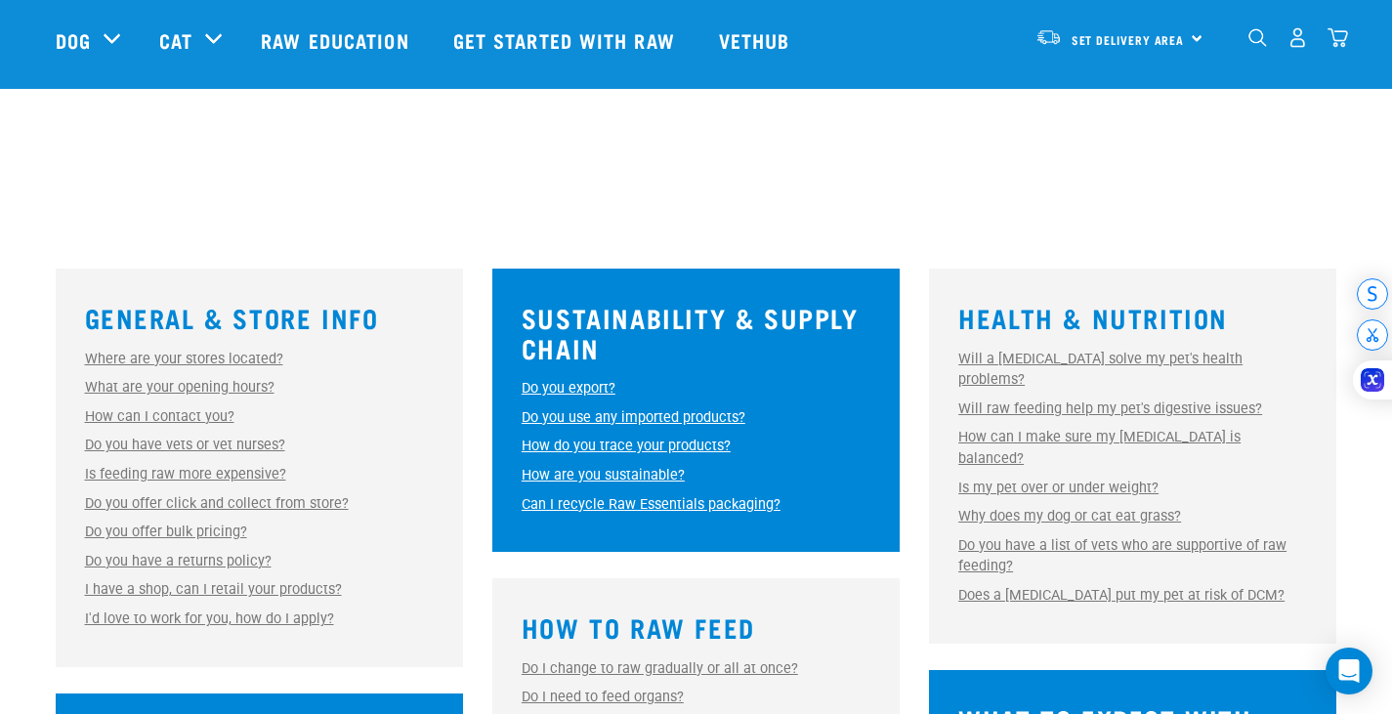
click at [1057, 587] on link "Does a raw diet put my pet at risk of DCM?" at bounding box center [1121, 595] width 326 height 17
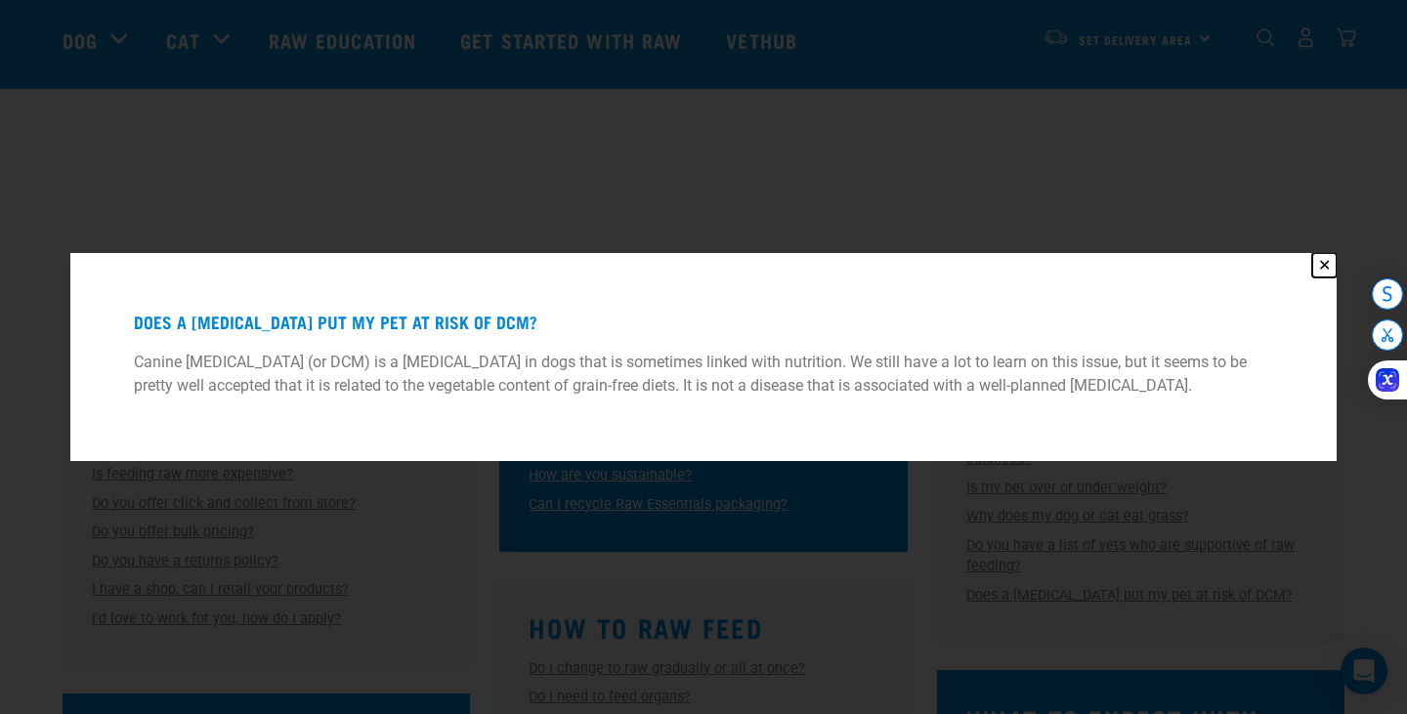
click at [1326, 261] on button "✕" at bounding box center [1324, 265] width 24 height 24
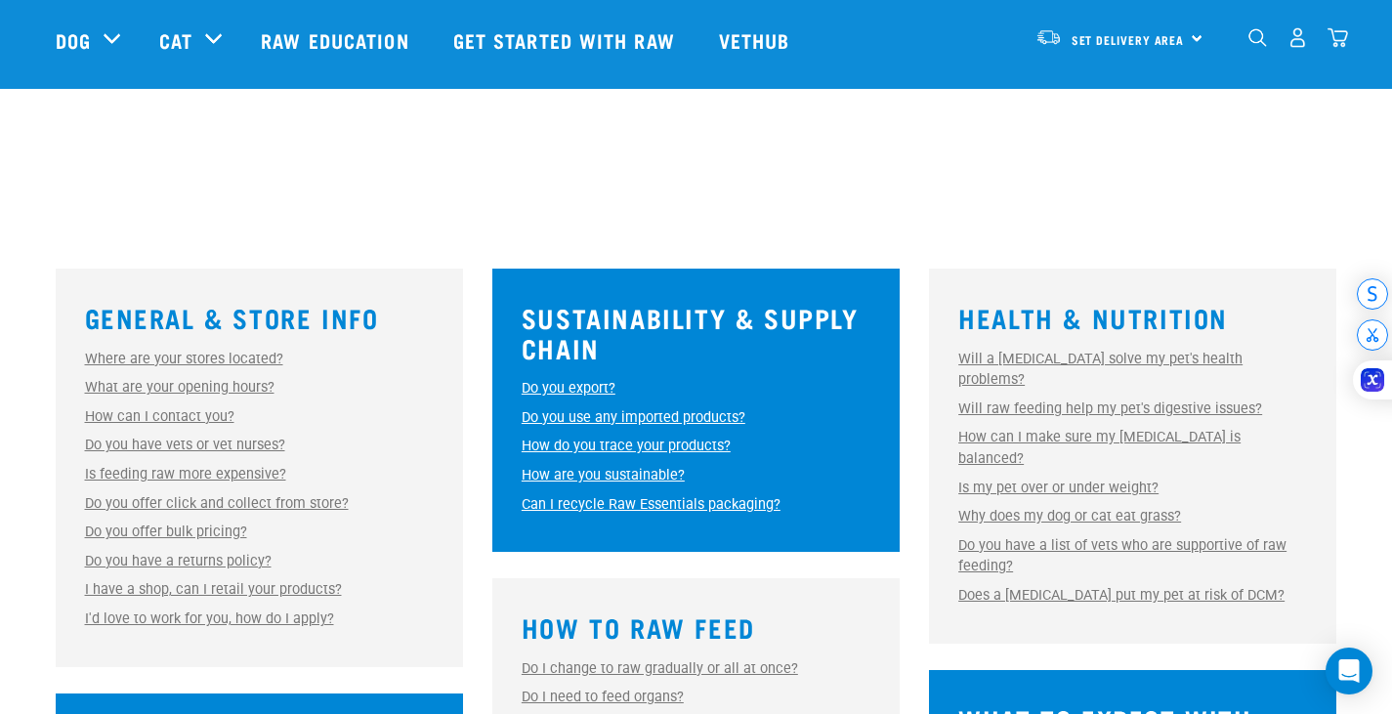
click at [215, 475] on link "Is feeding raw more expensive?" at bounding box center [185, 474] width 201 height 17
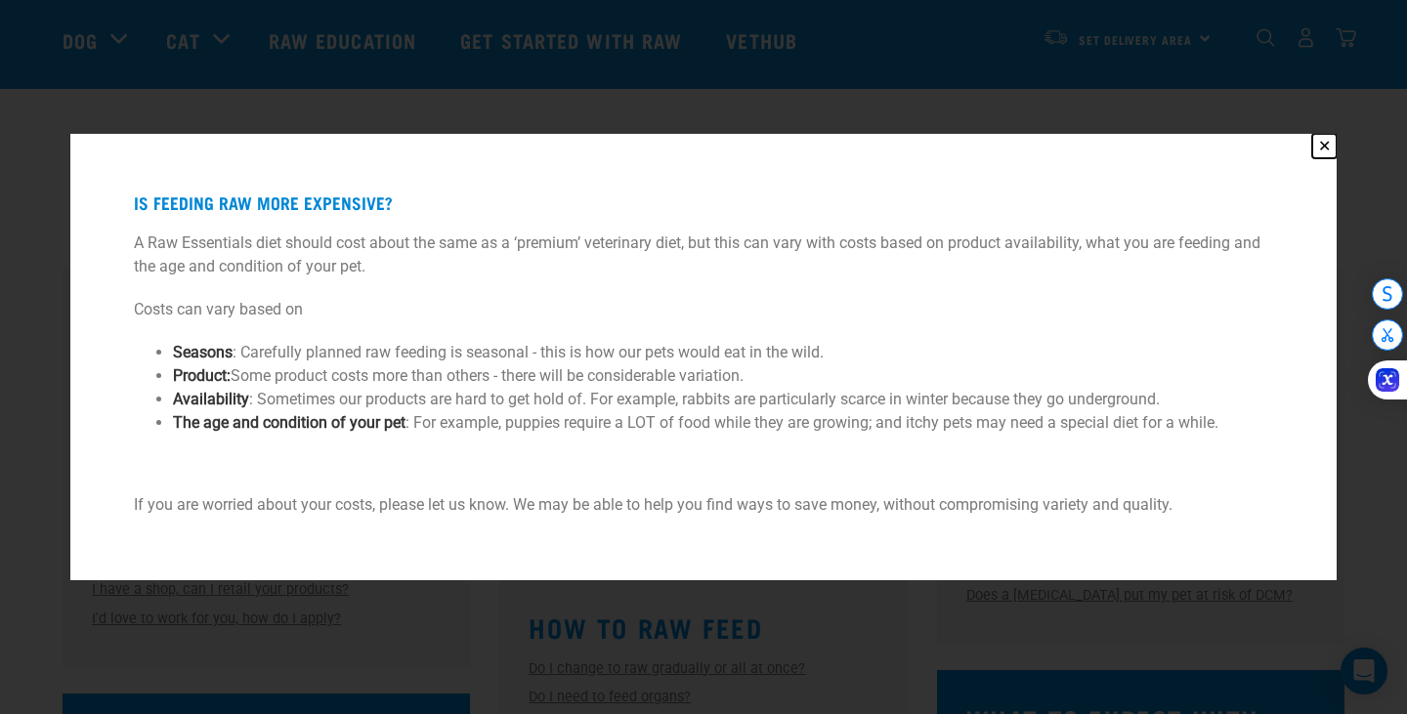
click at [1319, 142] on button "✕" at bounding box center [1324, 146] width 24 height 24
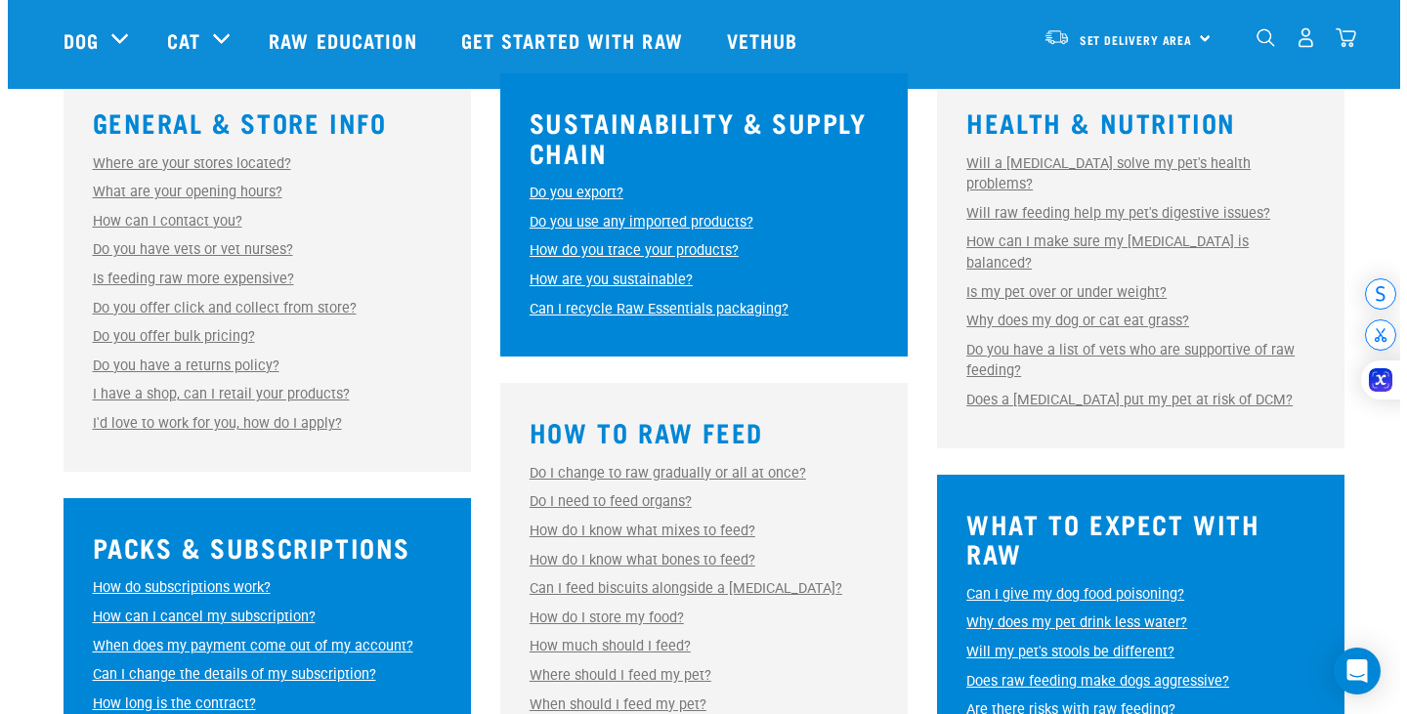
scroll to position [684, 0]
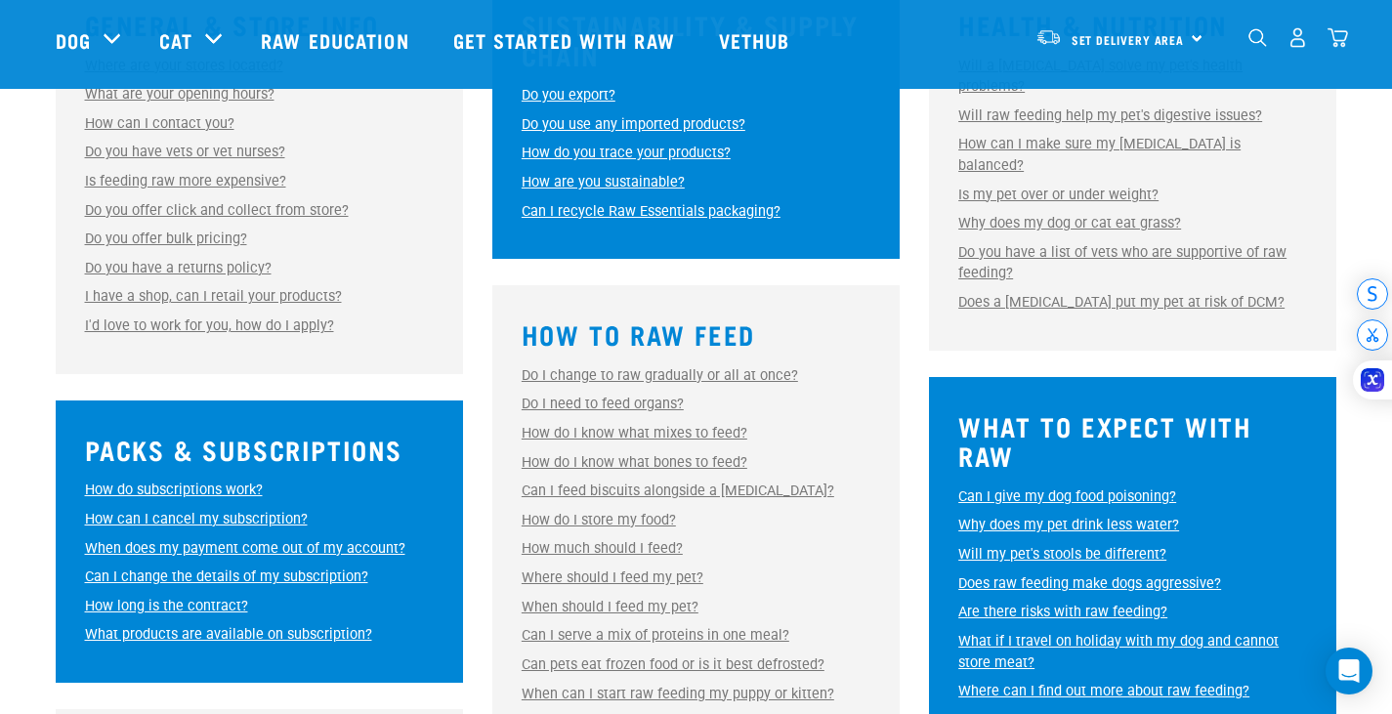
click at [722, 373] on link "Do I change to raw gradually or all at once?" at bounding box center [660, 375] width 276 height 17
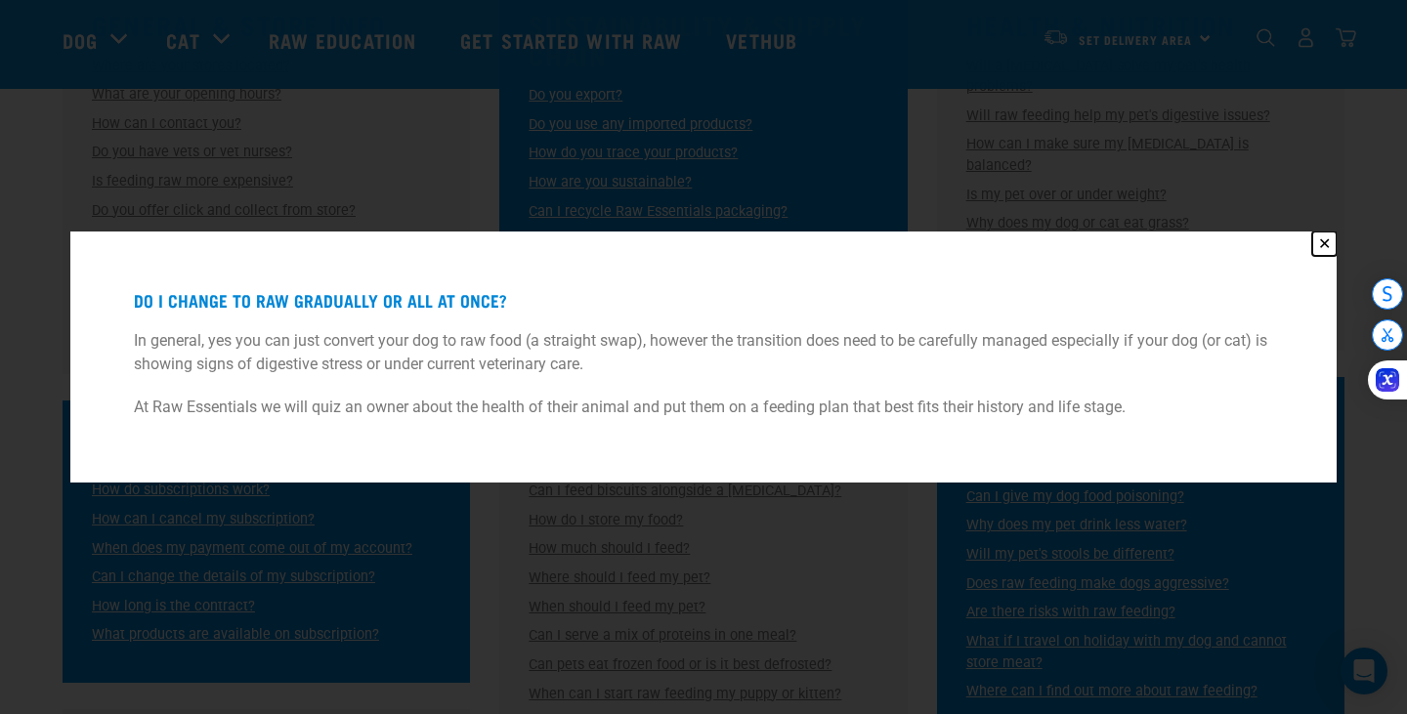
click at [1323, 241] on button "✕" at bounding box center [1324, 244] width 24 height 24
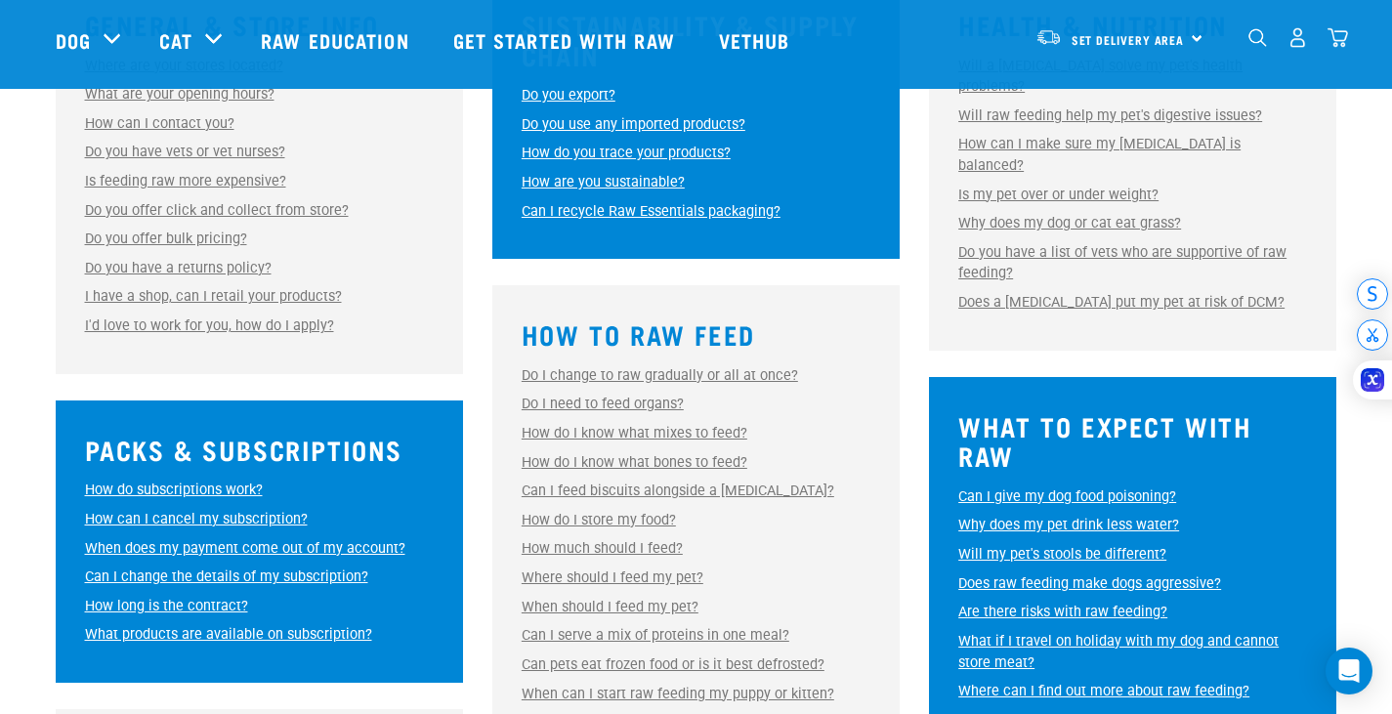
click at [686, 437] on link "How do I know what mixes to feed?" at bounding box center [635, 433] width 226 height 17
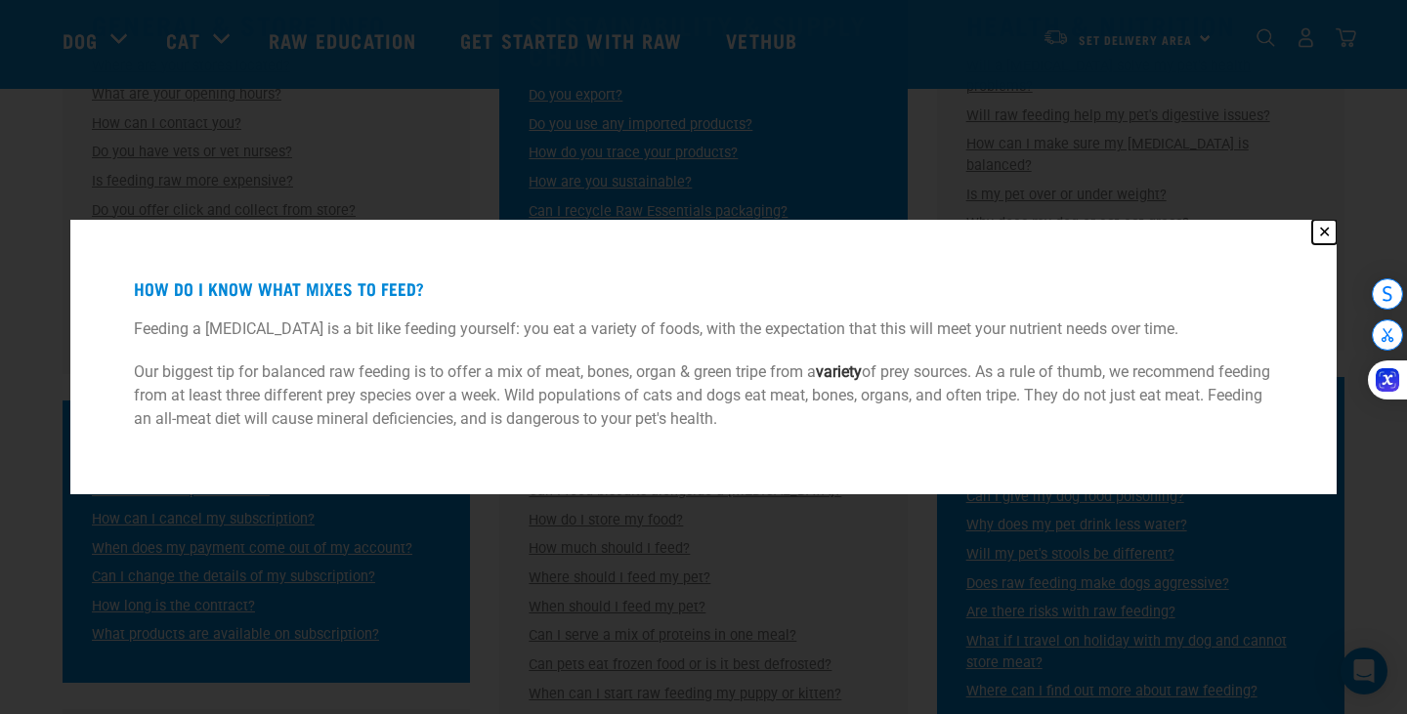
click at [1329, 234] on button "✕" at bounding box center [1324, 232] width 24 height 24
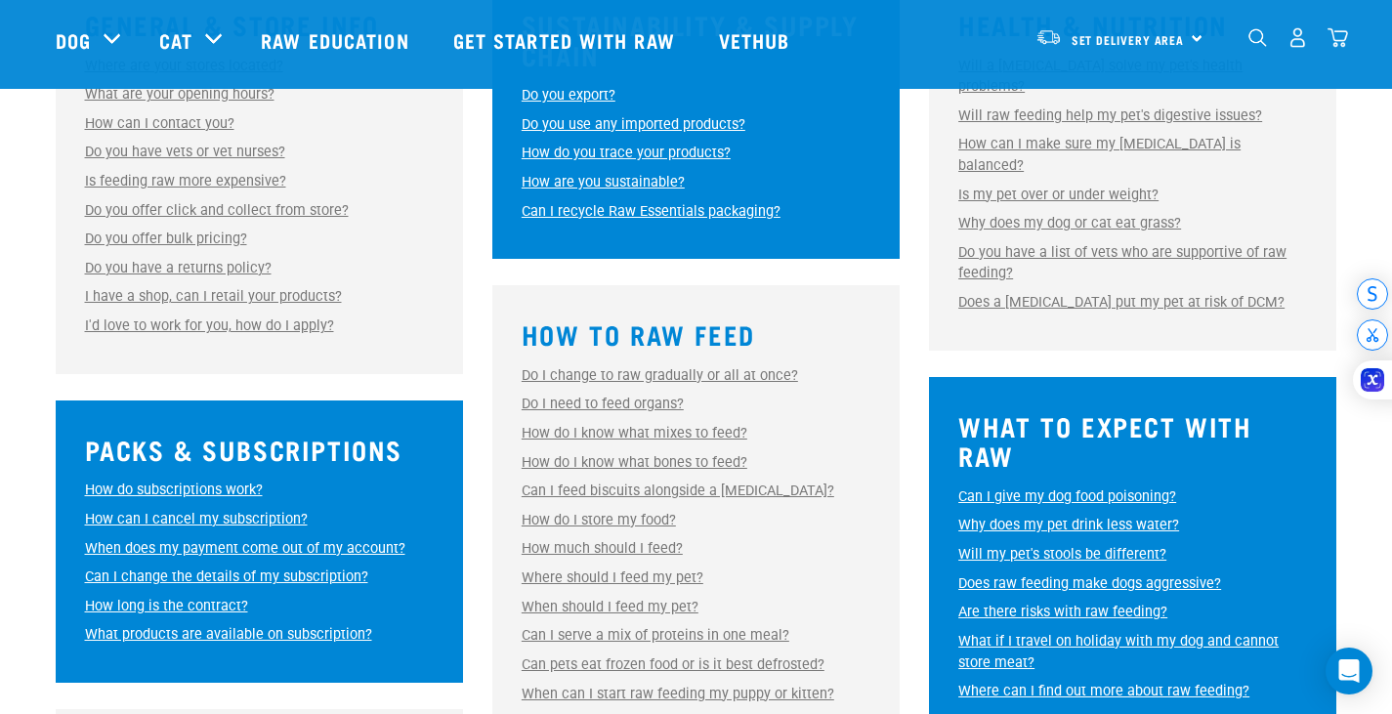
click at [650, 551] on link "How much should I feed?" at bounding box center [602, 548] width 161 height 17
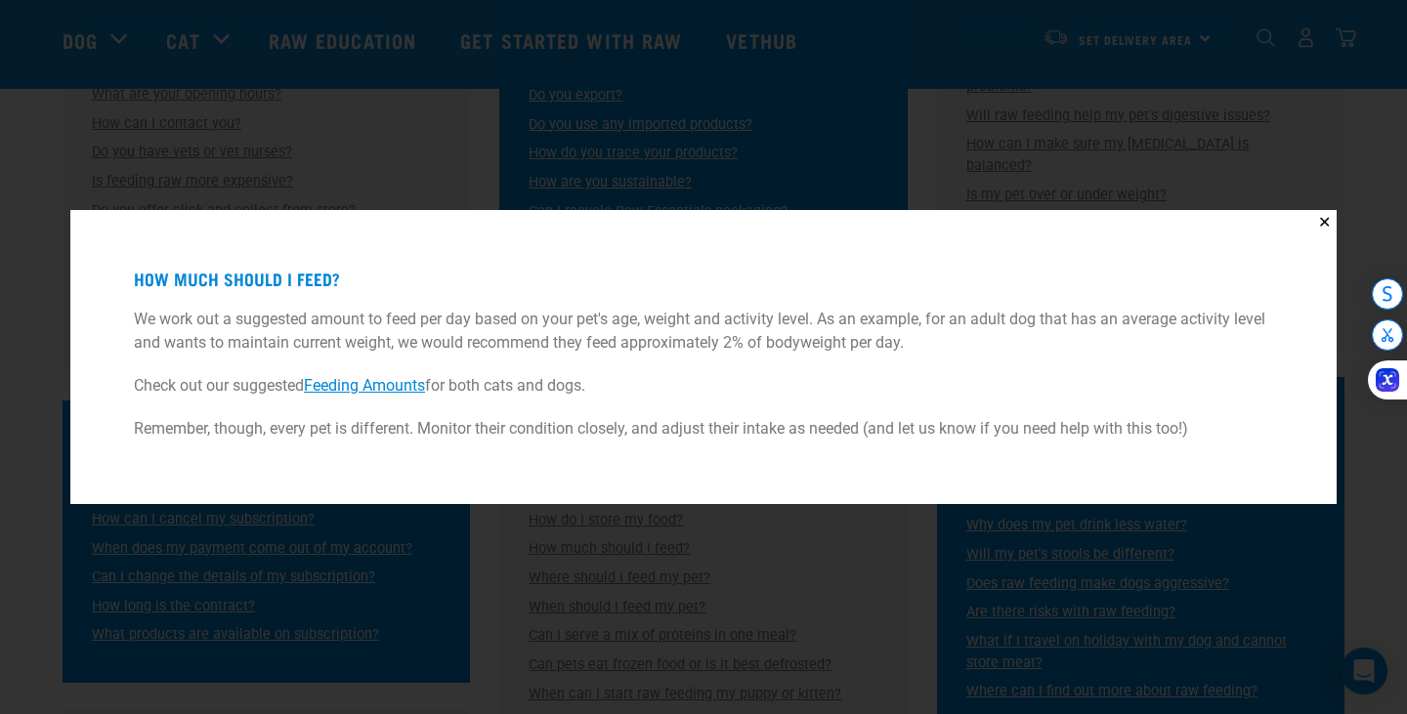
click at [383, 389] on link "Feeding Amounts" at bounding box center [364, 385] width 121 height 19
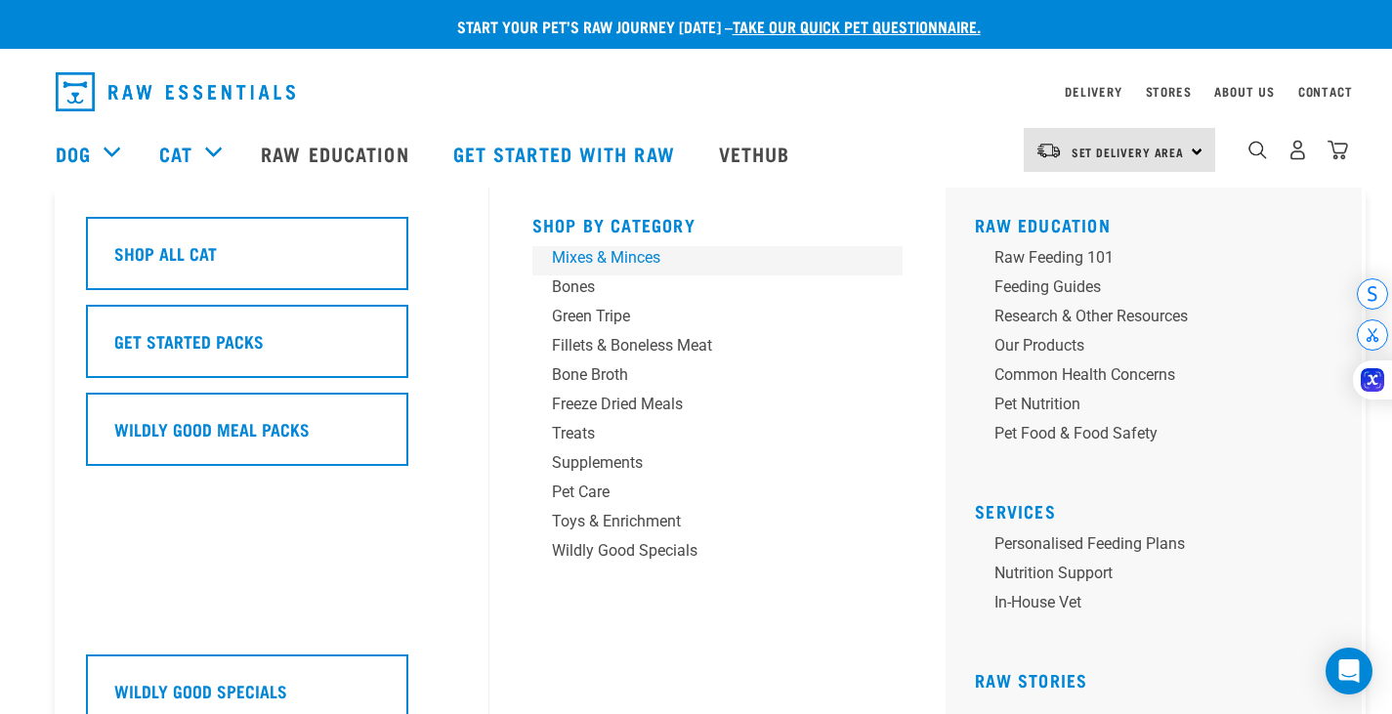
click at [613, 260] on div "Mixes & Minces" at bounding box center [704, 257] width 305 height 23
